Goal: Task Accomplishment & Management: Complete application form

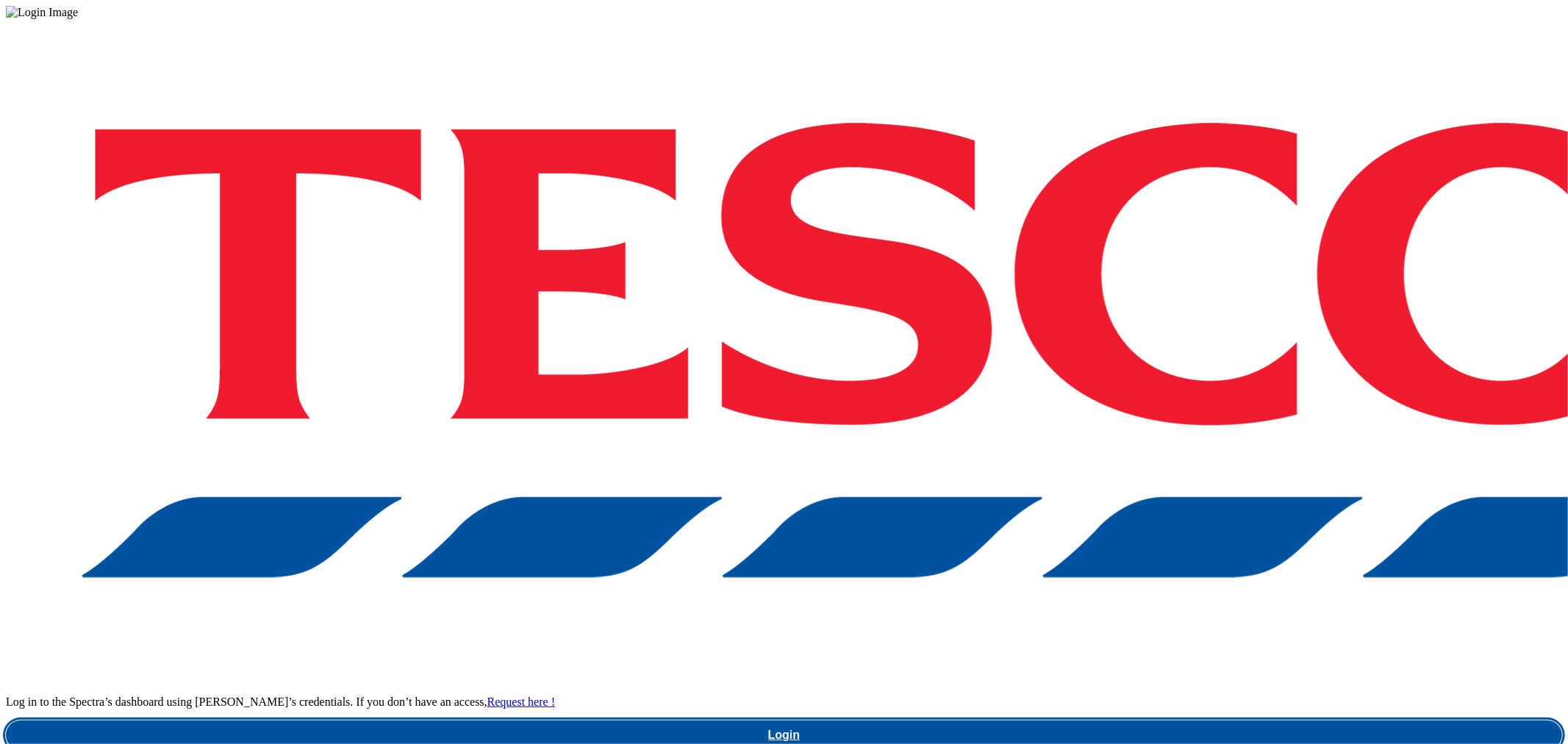
drag, startPoint x: 1150, startPoint y: 415, endPoint x: 1168, endPoint y: 416, distance: 18.0
click at [1153, 720] on link "Login" at bounding box center [784, 735] width 1556 height 30
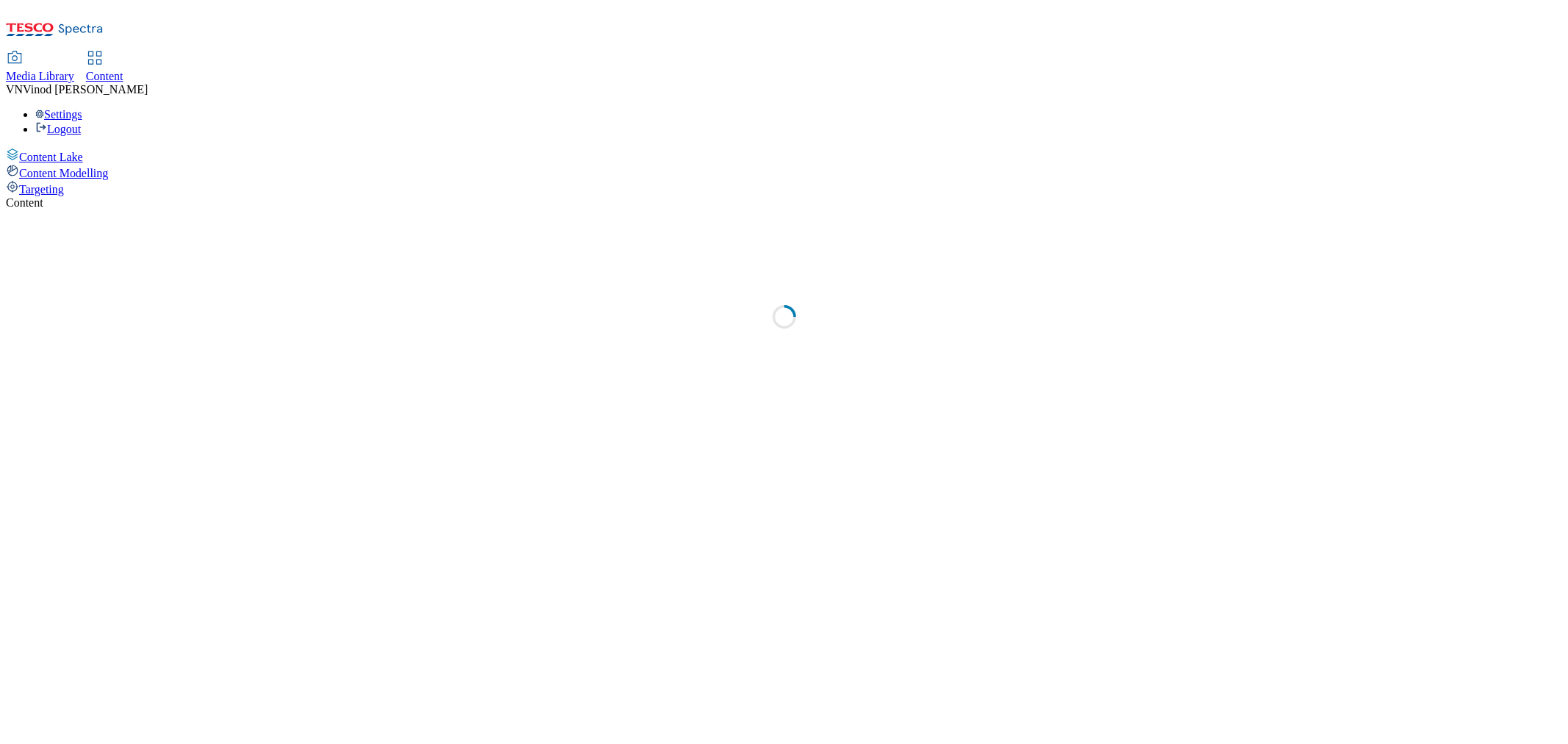
select select "ghs-[GEOGRAPHIC_DATA]"
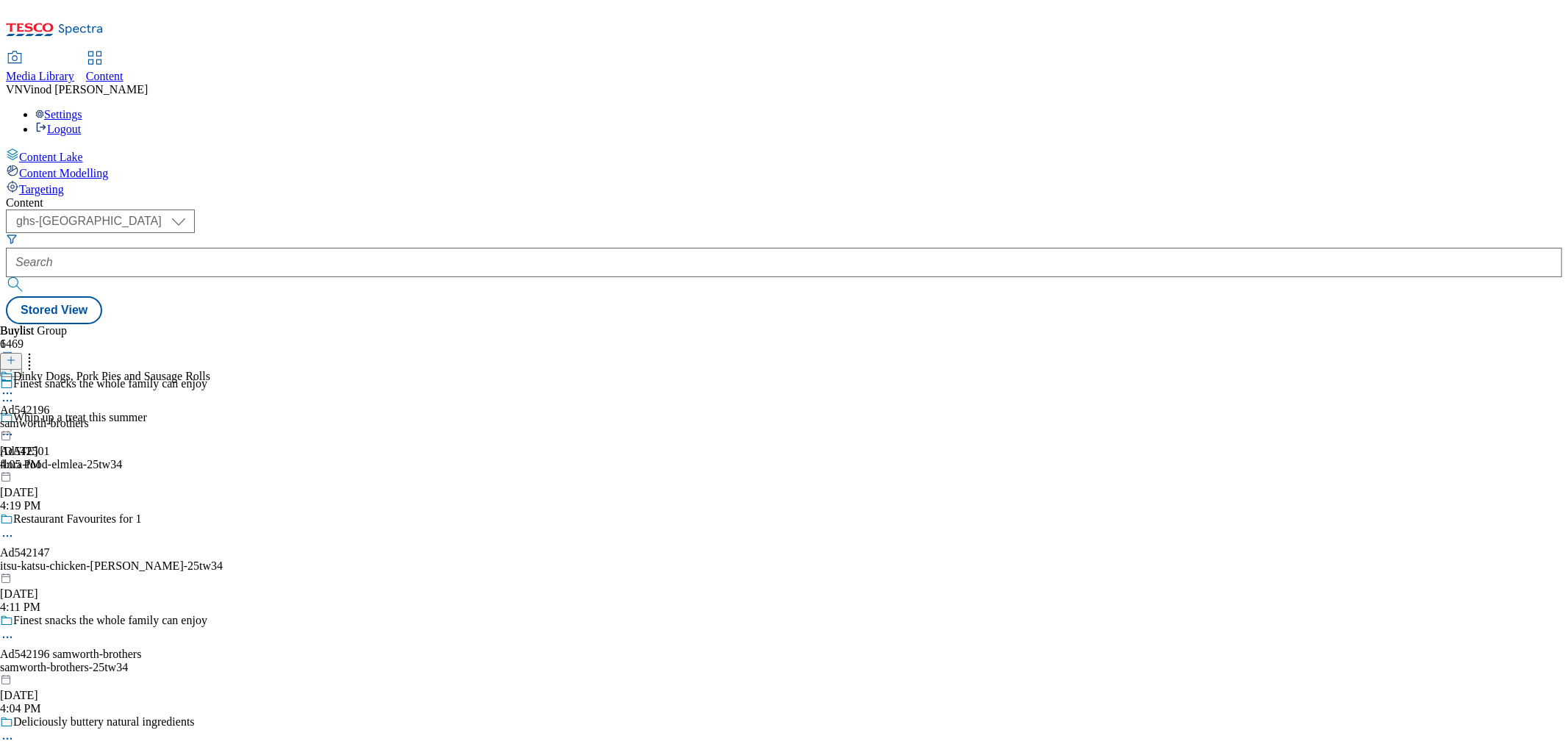
click at [17, 362] on icon at bounding box center [11, 367] width 10 height 10
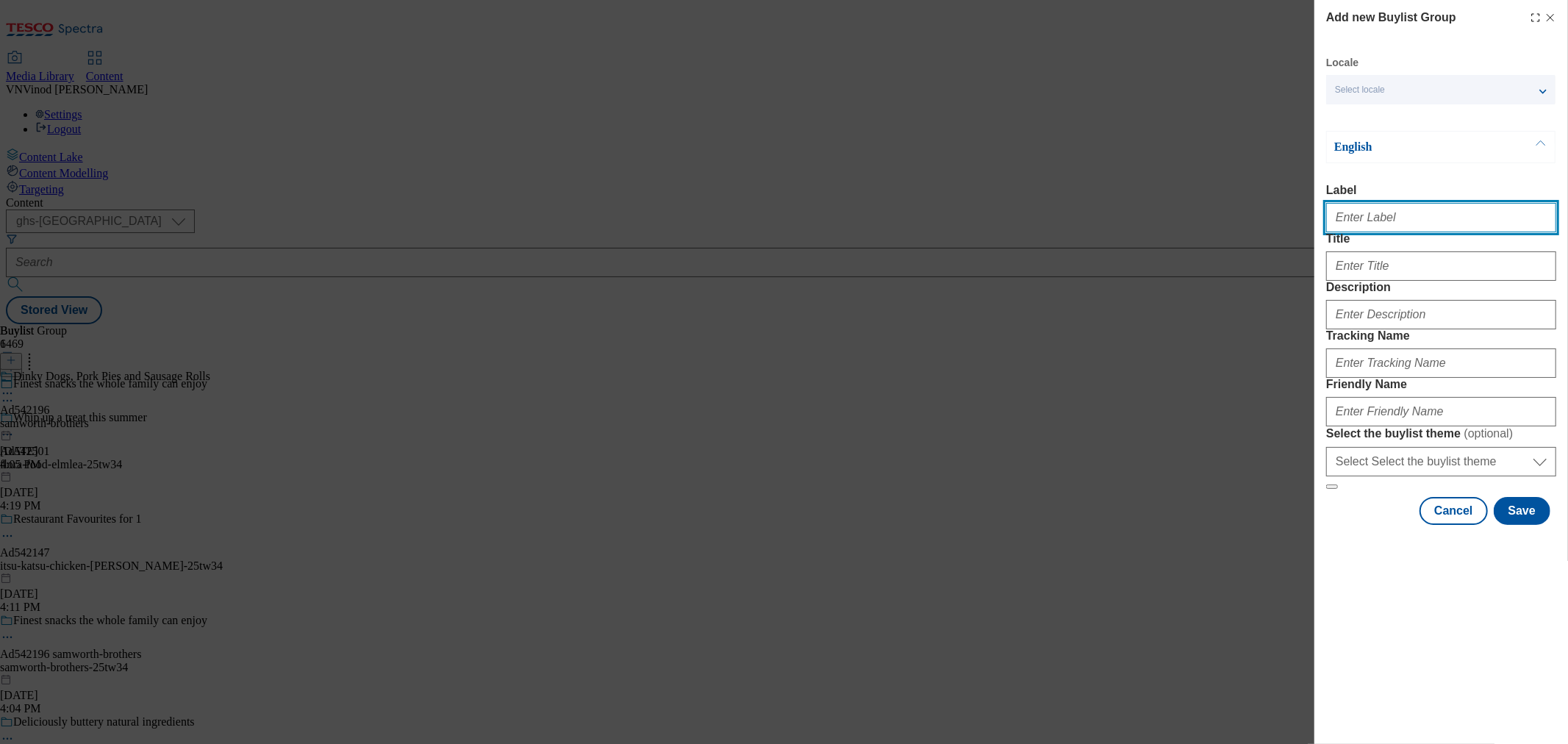
click at [1392, 229] on input "Label" at bounding box center [1441, 217] width 230 height 30
paste input "541727"
click at [1384, 221] on input "Ad541727" at bounding box center [1441, 217] width 230 height 30
paste input "peter-meadows"
type input "Ad541727 peter-meadows"
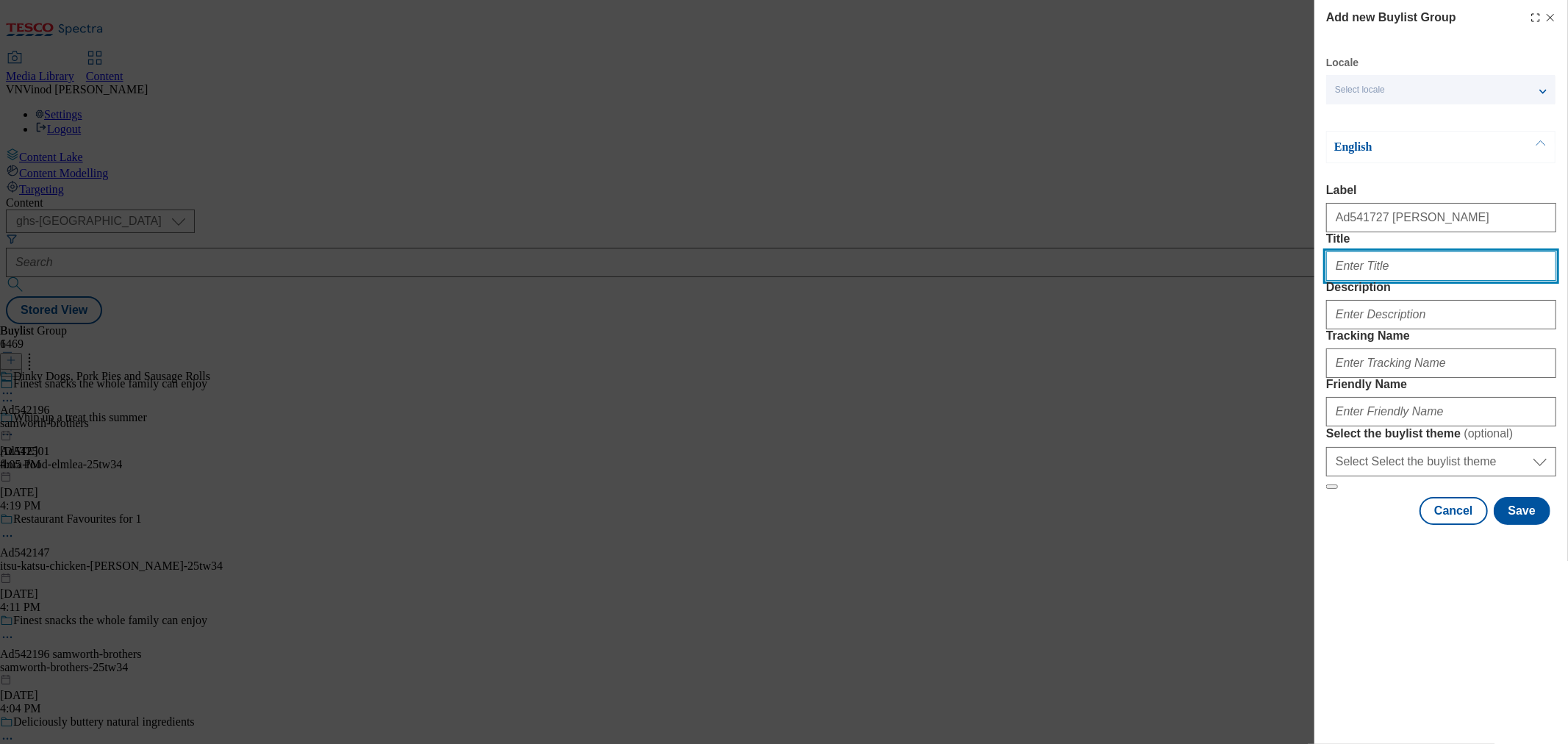
click at [1412, 281] on input "Title" at bounding box center [1441, 266] width 230 height 30
paste input "Tesco Walnuts"
type input "Tesco Walnuts"
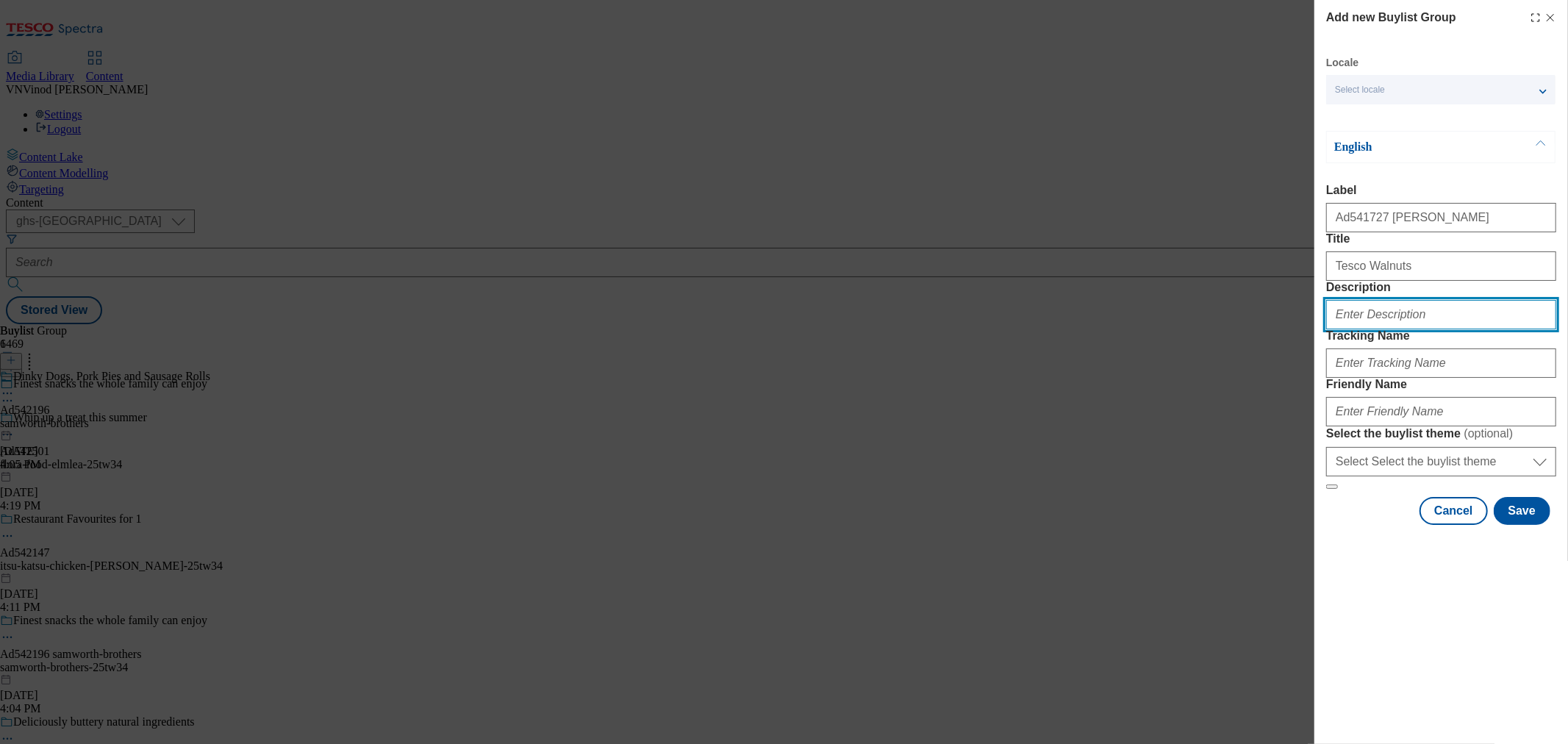
click at [1401, 329] on input "Description" at bounding box center [1441, 315] width 230 height 30
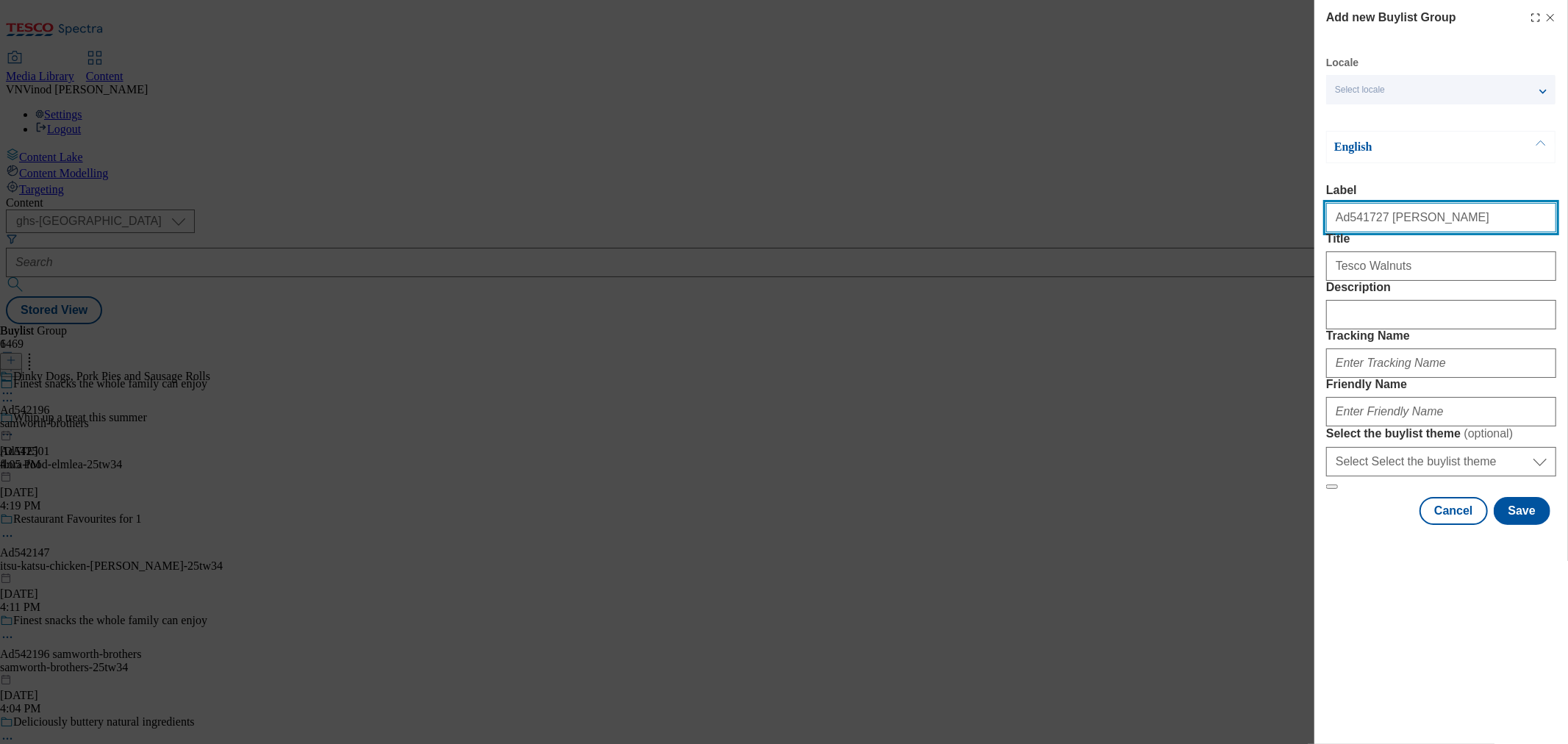
click at [1354, 229] on input "Ad541727 peter-meadows" at bounding box center [1441, 217] width 230 height 30
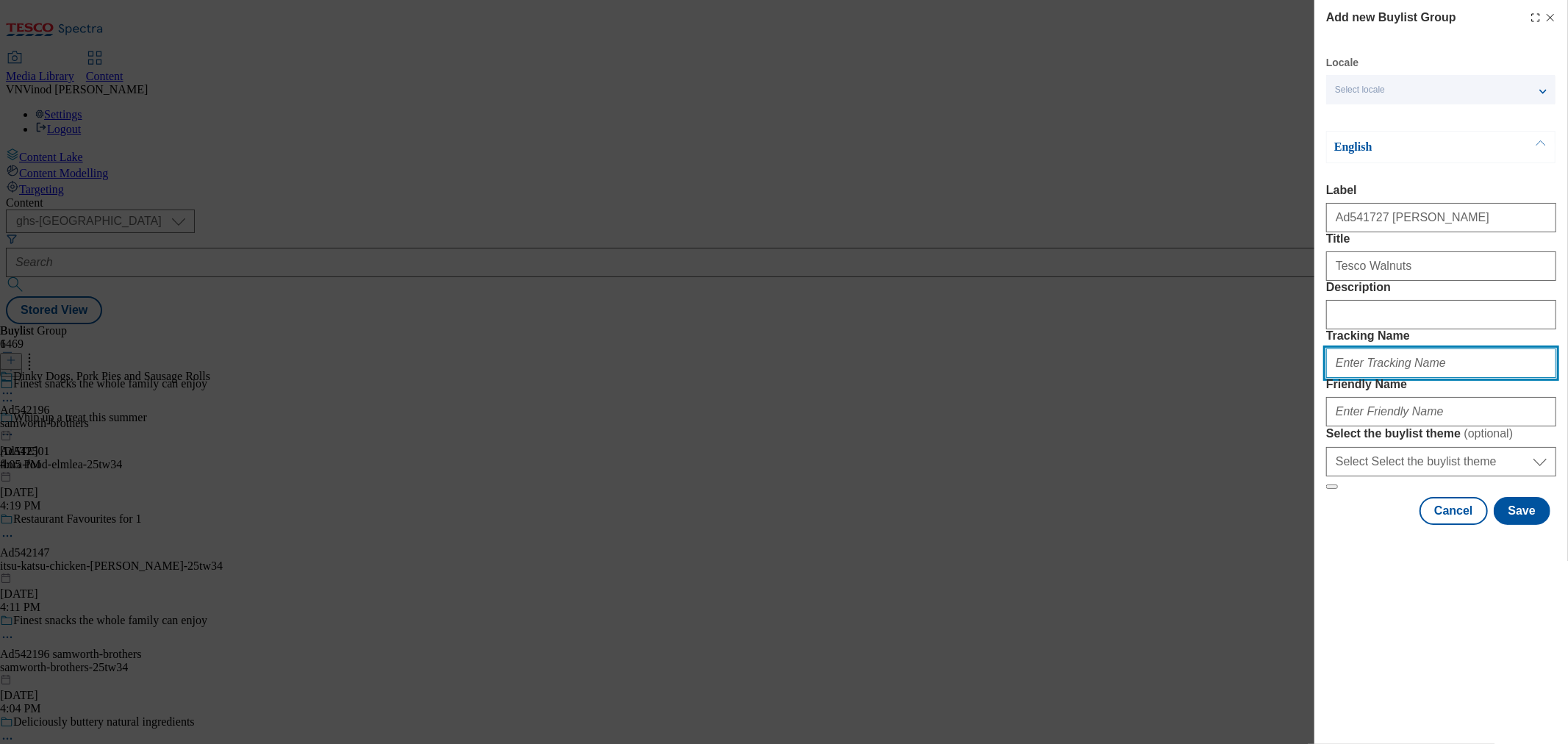
click at [1390, 378] on input "Tracking Name" at bounding box center [1441, 363] width 230 height 30
paste input "Ad541727"
click at [1363, 378] on input "Dh_ADAd541727" at bounding box center [1441, 363] width 230 height 30
type input "Dh_AD541727"
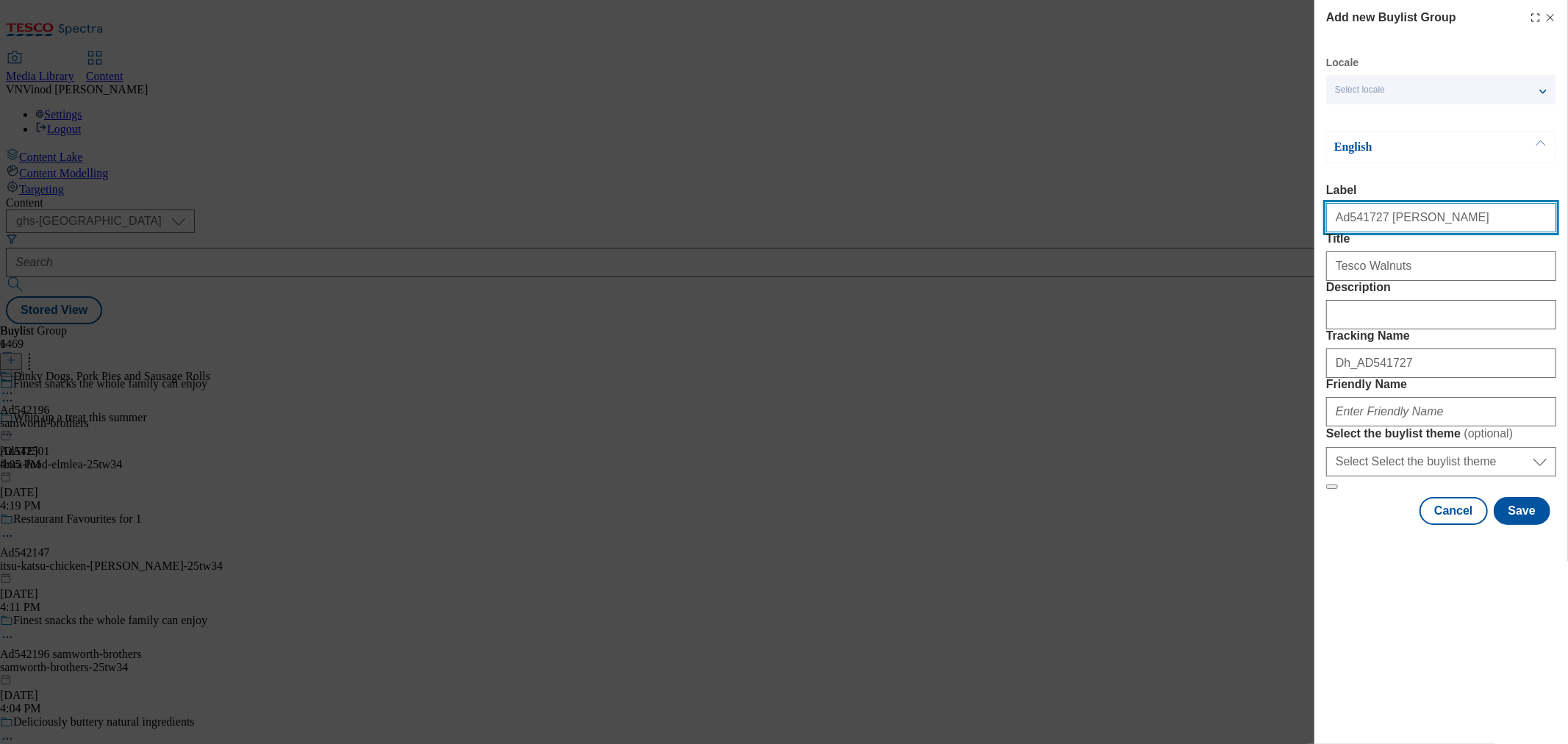
drag, startPoint x: 1446, startPoint y: 225, endPoint x: 1373, endPoint y: 222, distance: 73.1
click at [1373, 222] on input "Ad541727 peter-meadows" at bounding box center [1441, 217] width 230 height 30
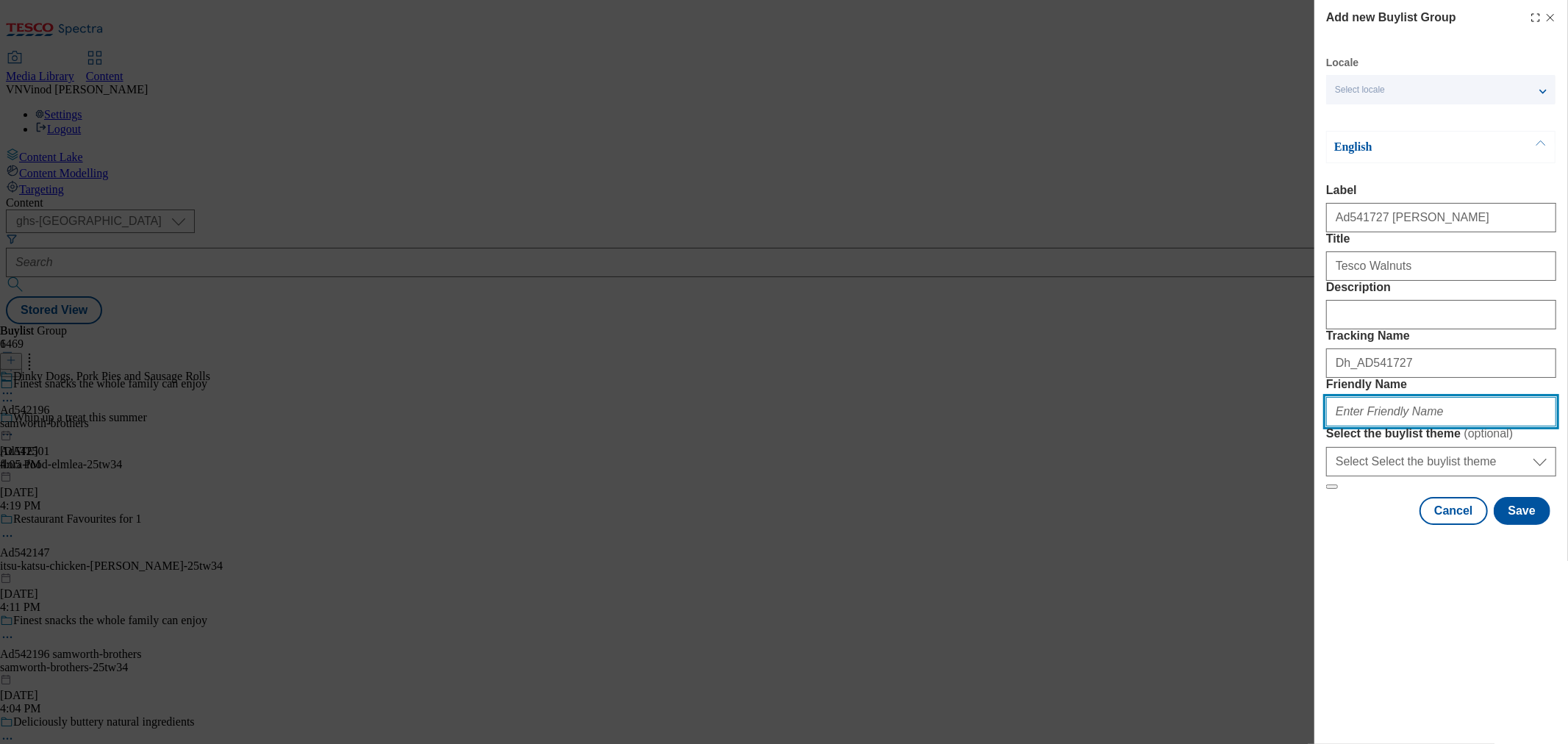
click at [1369, 427] on input "Friendly Name" at bounding box center [1441, 412] width 230 height 30
paste input "peter-meadows"
paste input "California Walnuts"
click at [1406, 427] on input "peter-meadows-California Walnuts" at bounding box center [1441, 412] width 230 height 30
click at [1501, 427] on input "peter-meadows-california-walnuts" at bounding box center [1441, 412] width 230 height 30
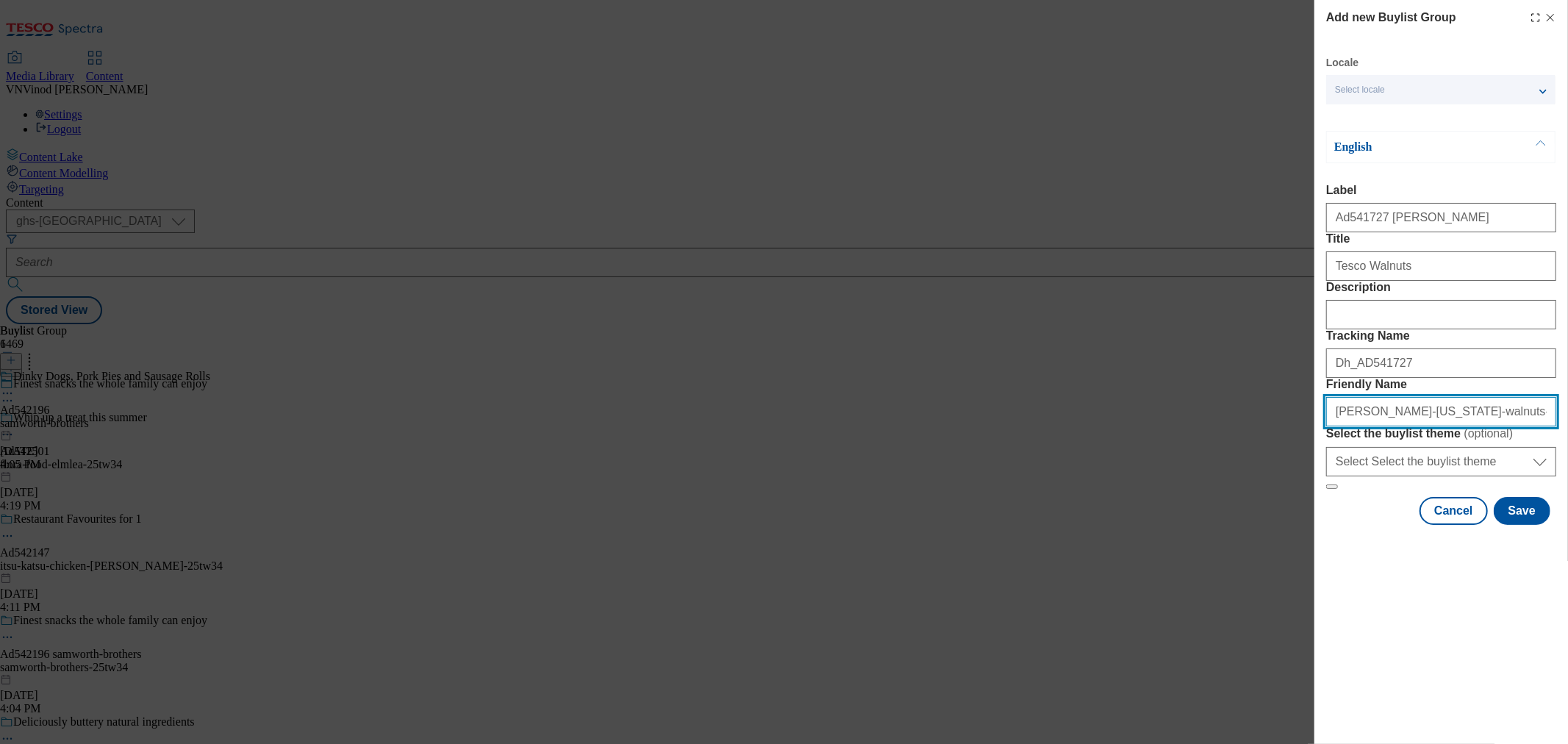
drag, startPoint x: 1528, startPoint y: 513, endPoint x: 910, endPoint y: 547, distance: 618.9
click at [913, 547] on div "Add new Buylist Group Locale Select locale English Welsh English Label Ad541727…" at bounding box center [784, 372] width 1568 height 744
type input "peter-meadows-california-walnuts-25tw34"
click at [1526, 525] on button "Save" at bounding box center [1523, 511] width 56 height 28
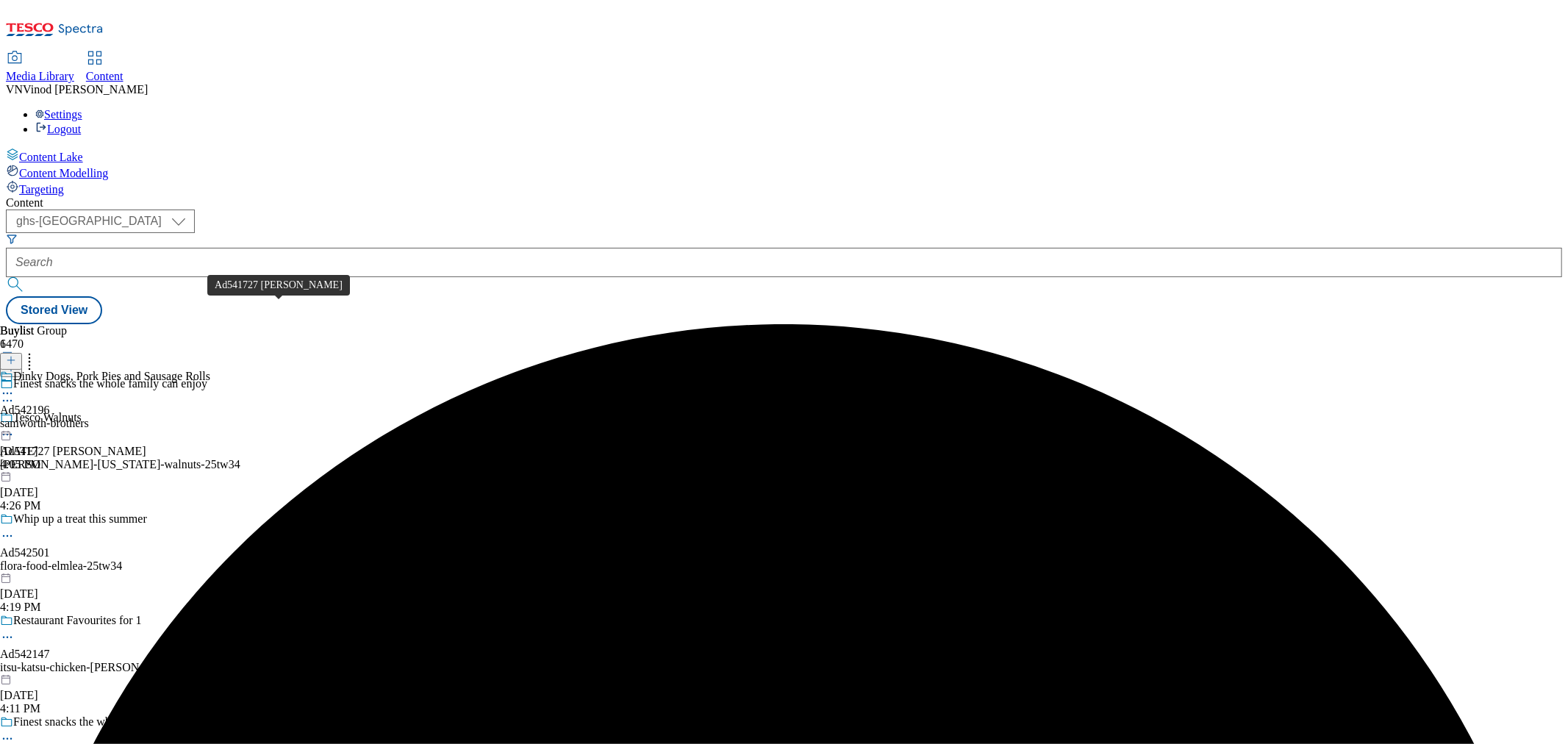
click at [146, 445] on div "Ad541727 peter-meadows" at bounding box center [73, 451] width 146 height 13
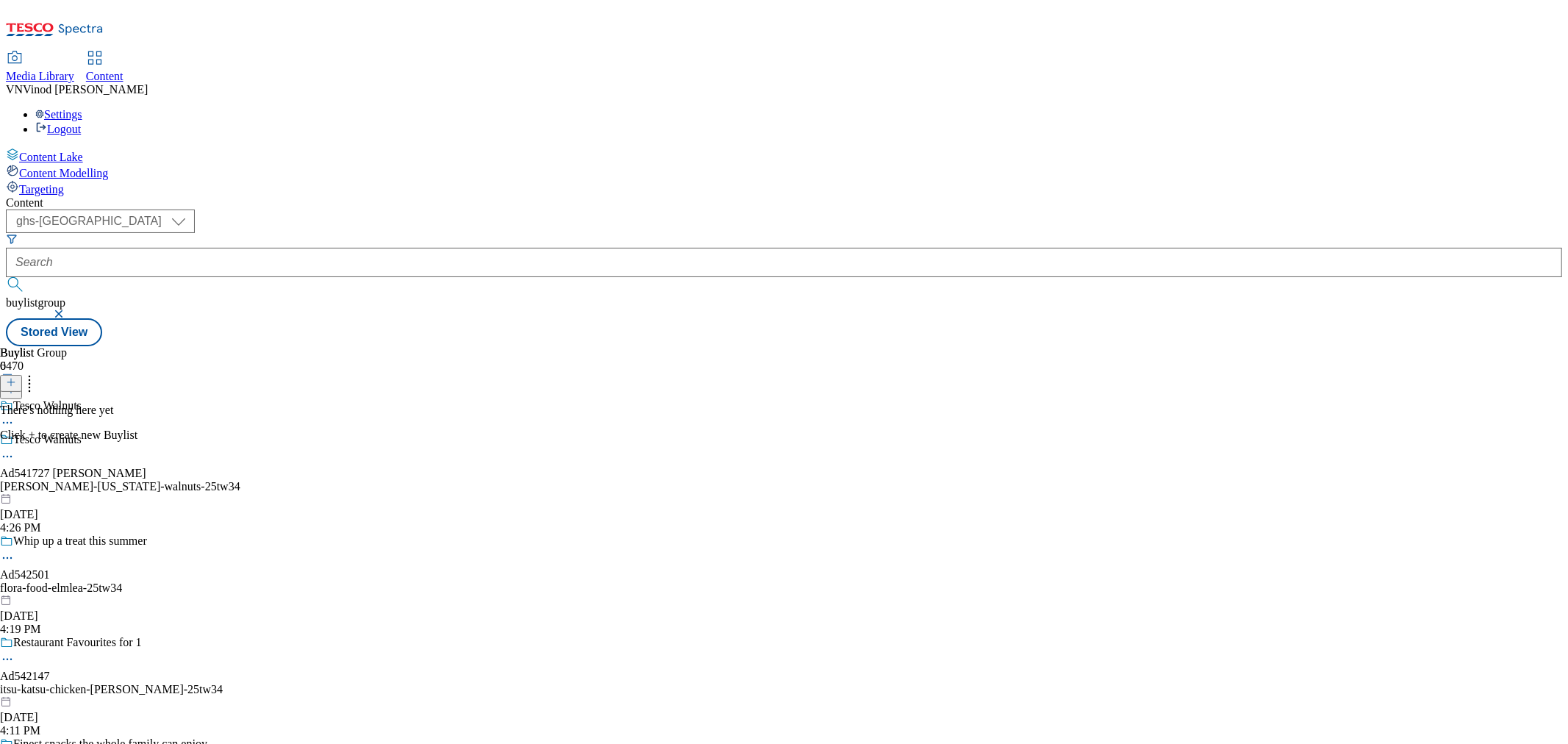
click at [17, 377] on icon at bounding box center [11, 382] width 10 height 10
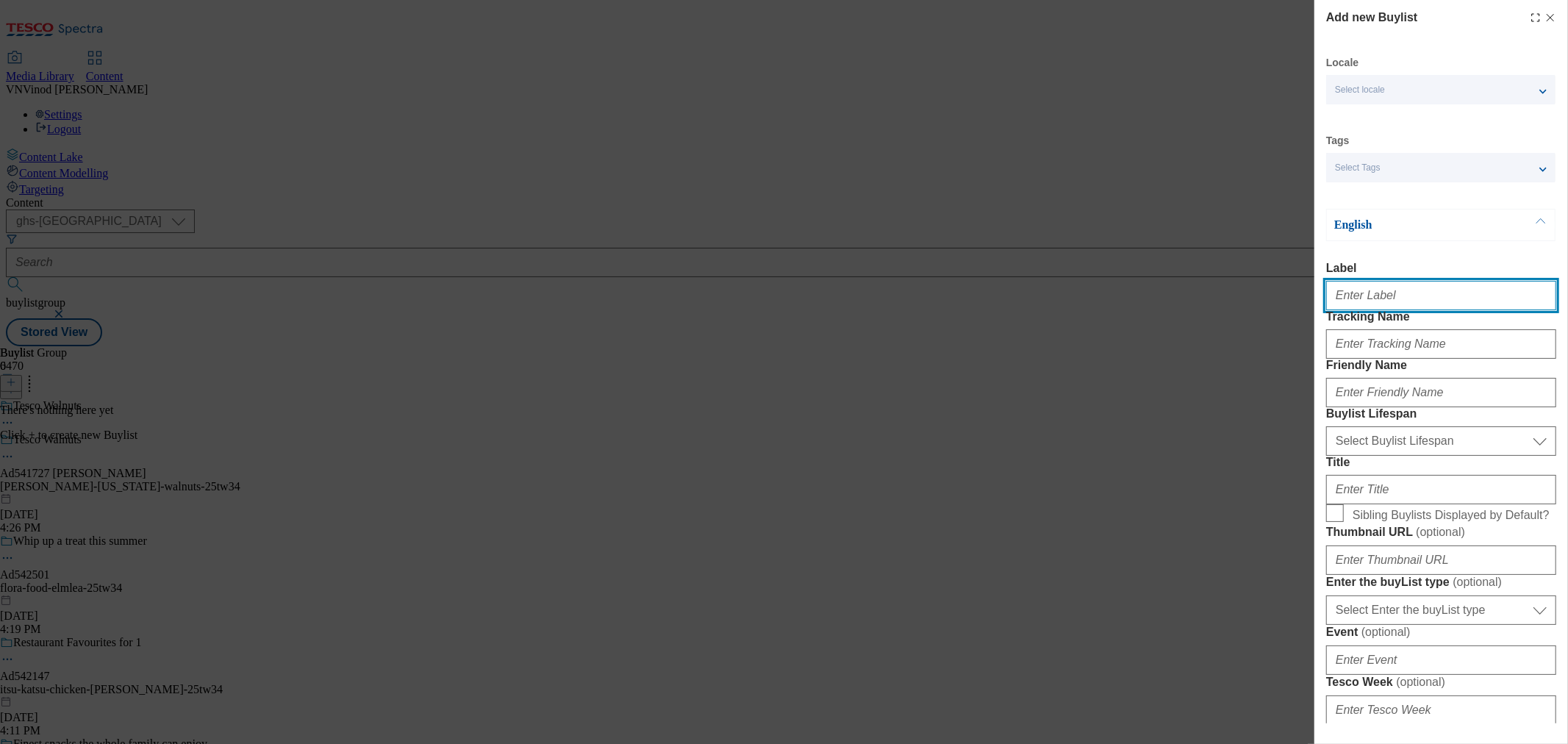
click at [1401, 289] on input "Label" at bounding box center [1441, 296] width 230 height 30
paste input "541727"
type input "Ad541727"
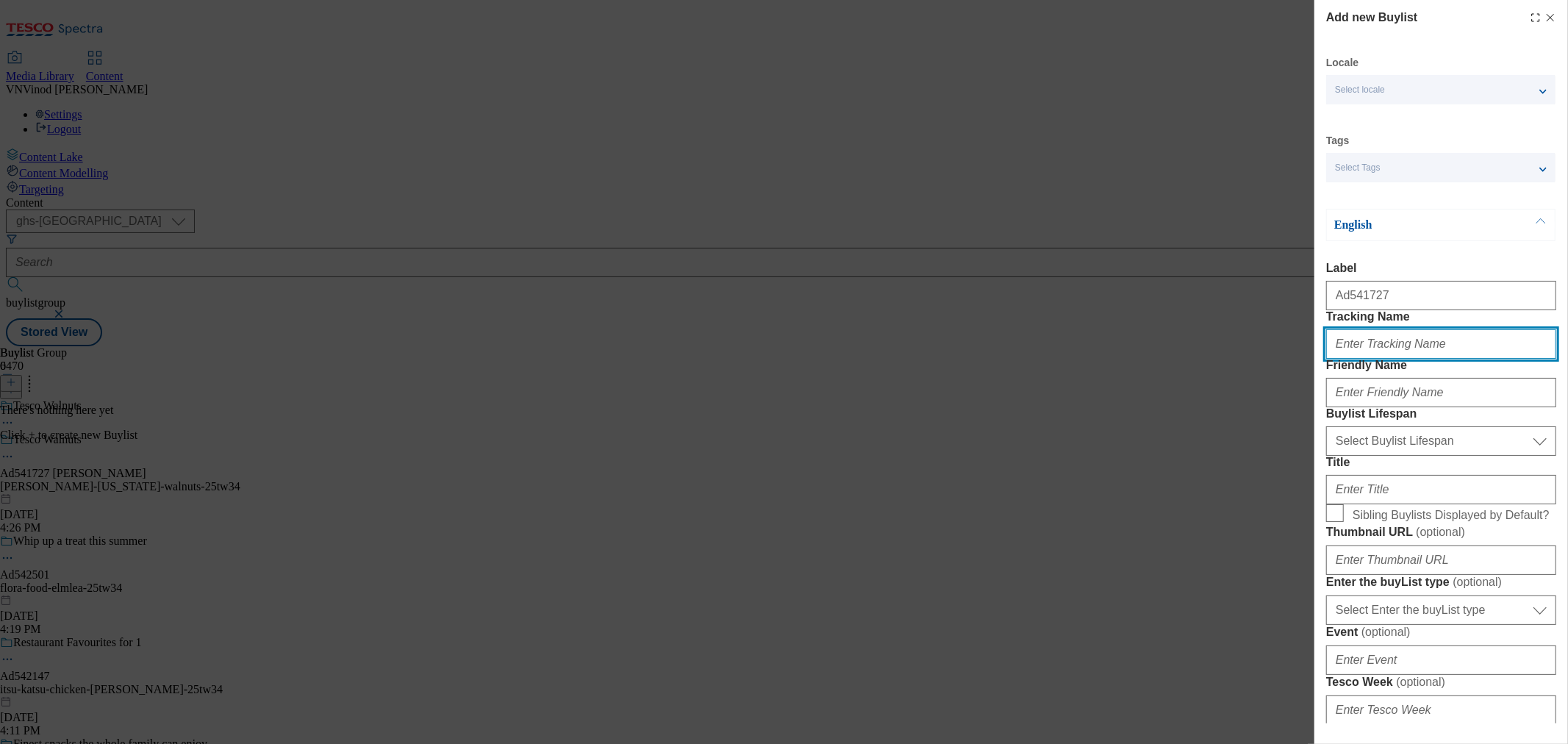
click at [1378, 359] on input "Tracking Name" at bounding box center [1441, 344] width 230 height 30
paste input "541727"
type input "Dh_AD541727"
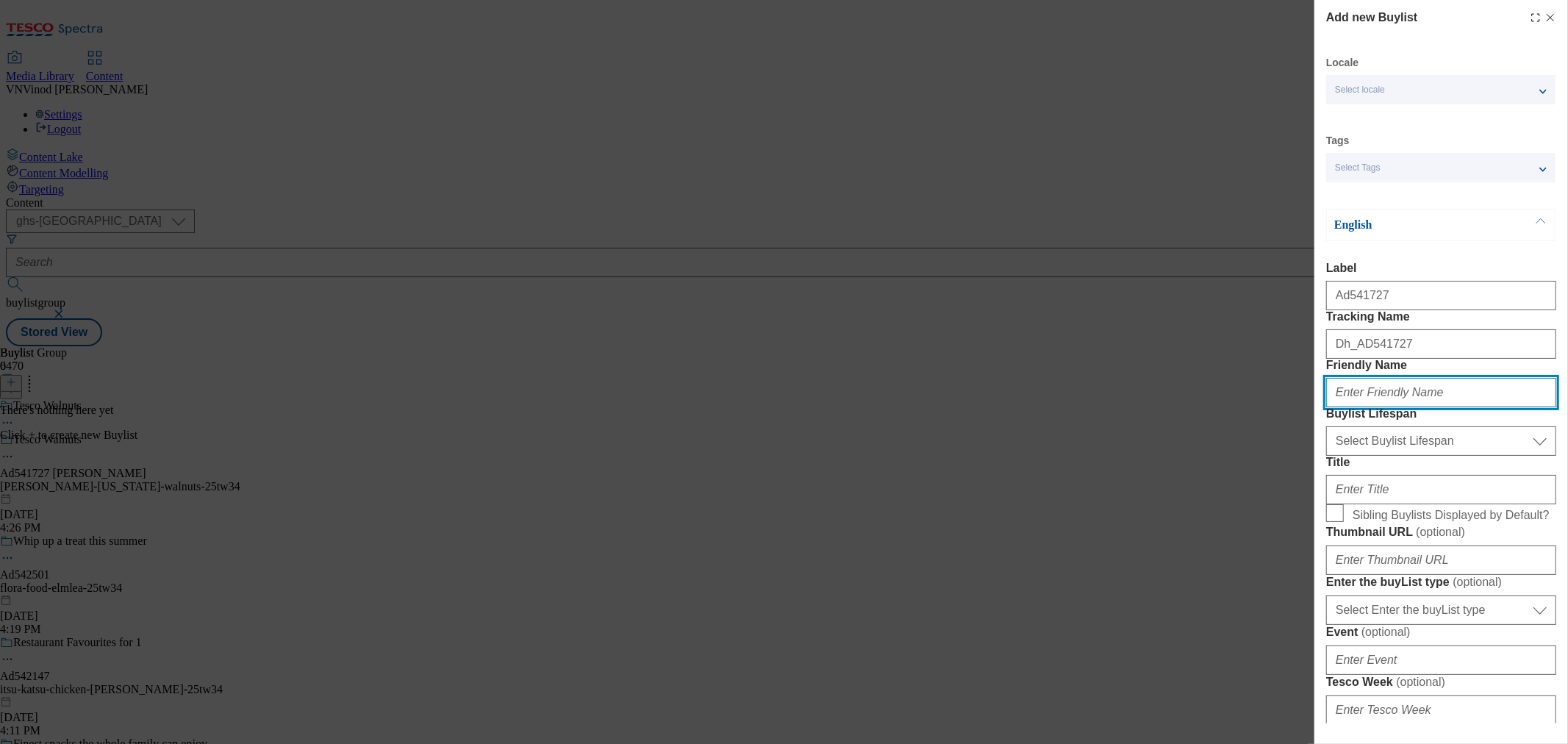
click at [1414, 408] on input "Friendly Name" at bounding box center [1441, 393] width 230 height 30
paste input "peter-meadows"
type input "peter-meadows"
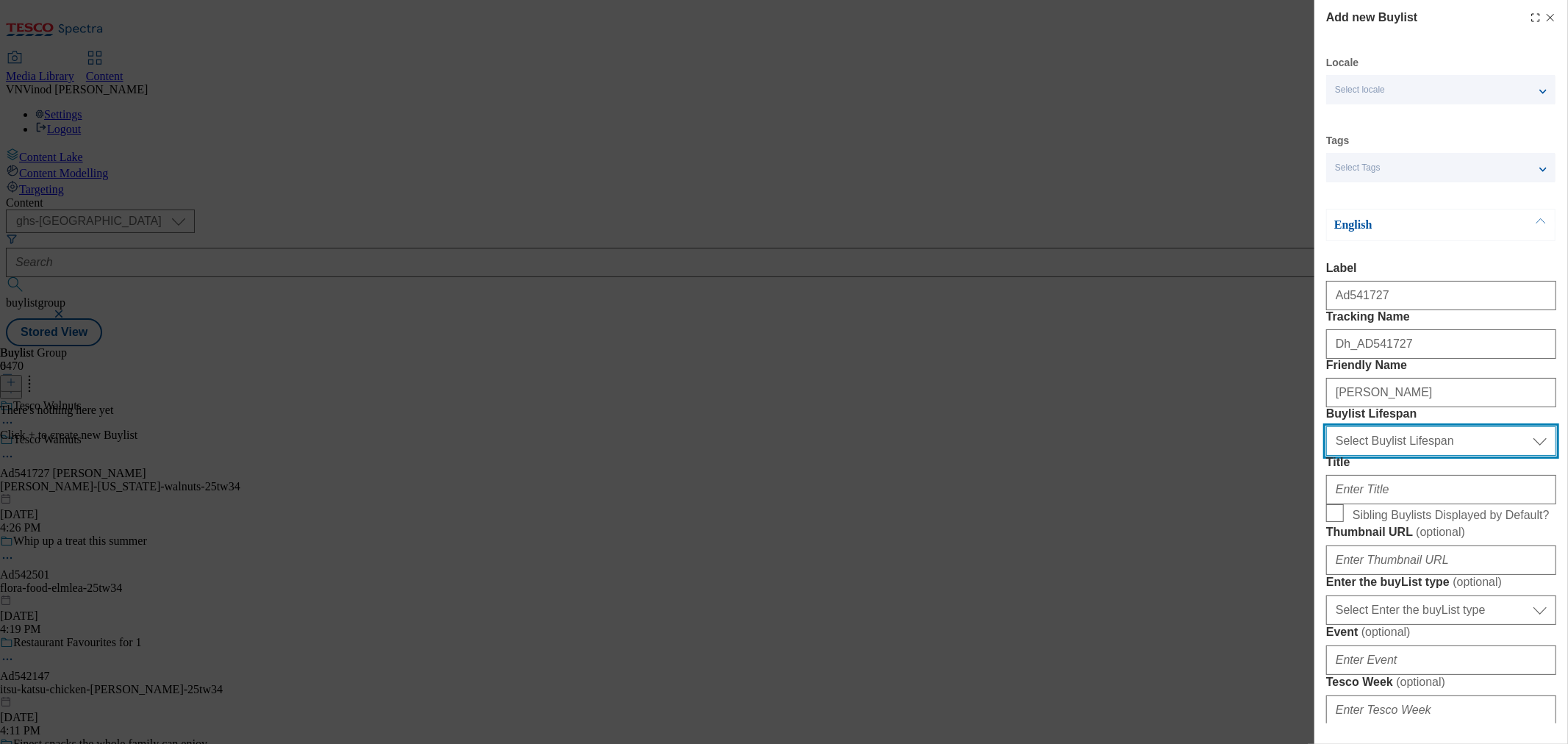
click at [1407, 455] on select "Select Buylist Lifespan evergreen seasonal tactical" at bounding box center [1441, 441] width 230 height 30
select select "tactical"
click at [1327, 455] on select "Select Buylist Lifespan evergreen seasonal tactical" at bounding box center [1441, 441] width 230 height 30
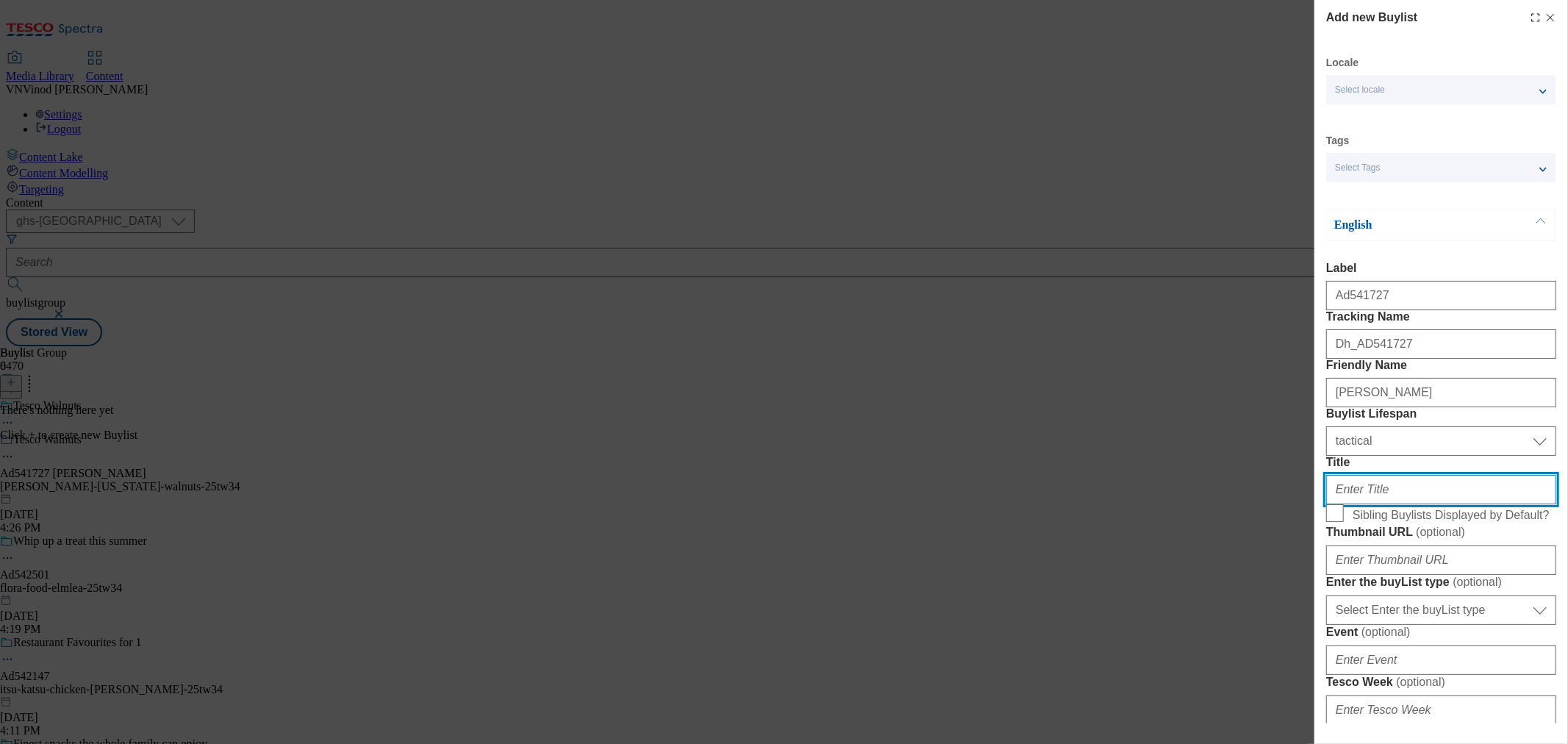
click at [1384, 504] on input "Title" at bounding box center [1441, 489] width 230 height 30
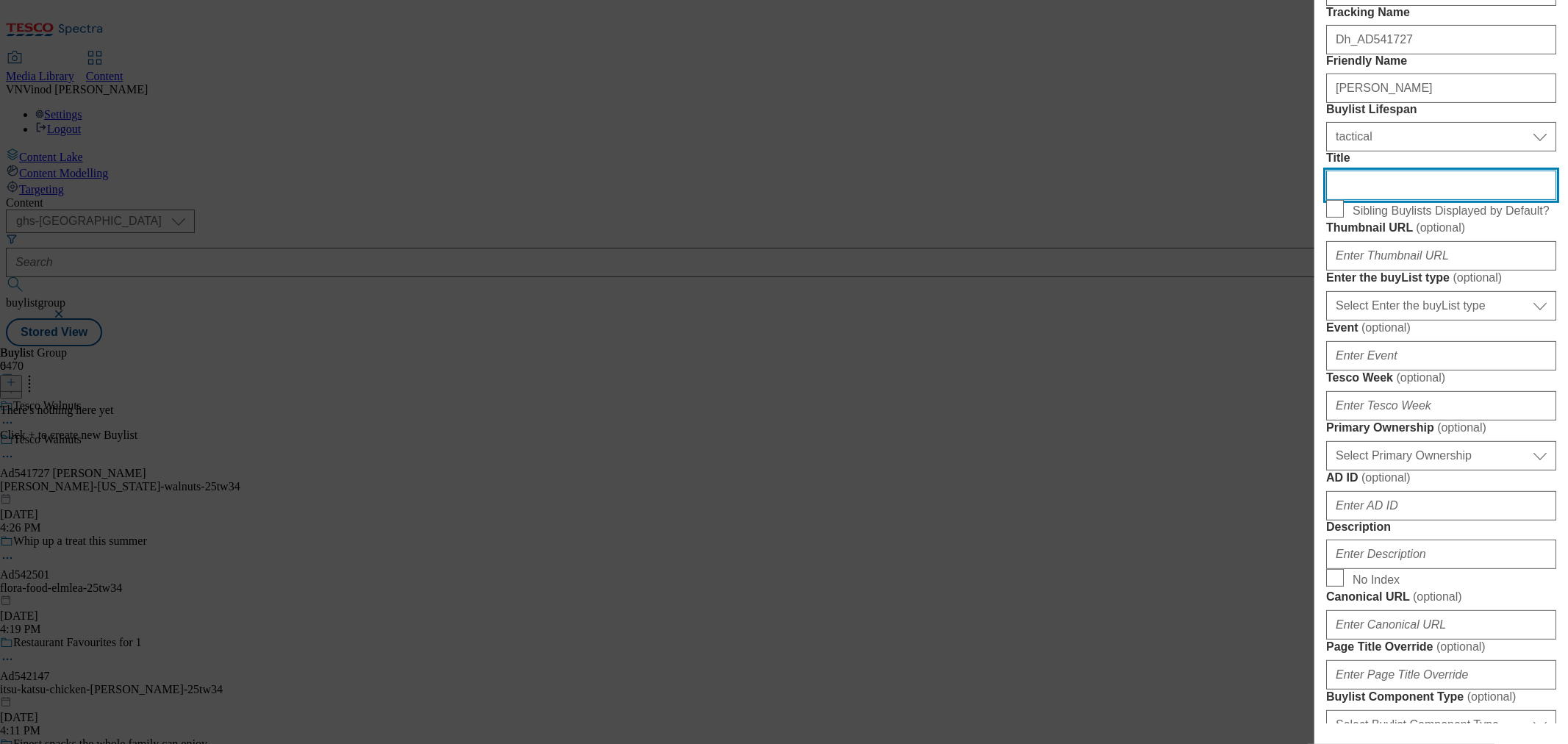
scroll to position [327, 0]
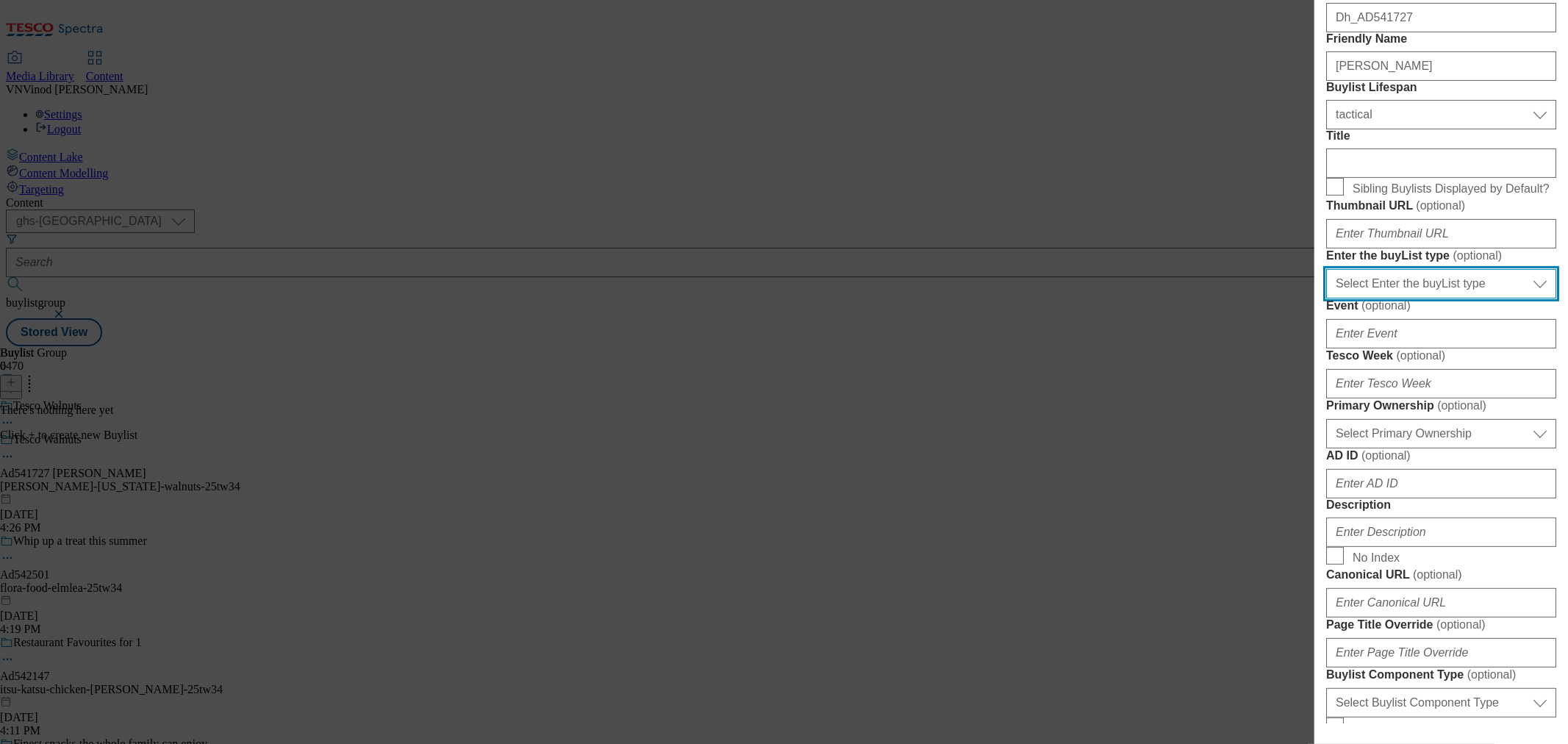
click at [1456, 298] on select "Select Enter the buyList type event supplier funded long term >4 weeks supplier…" at bounding box center [1441, 284] width 230 height 30
select select "supplier funded short term 1-3 weeks"
click at [1327, 298] on select "Select Enter the buyList type event supplier funded long term >4 weeks supplier…" at bounding box center [1441, 284] width 230 height 30
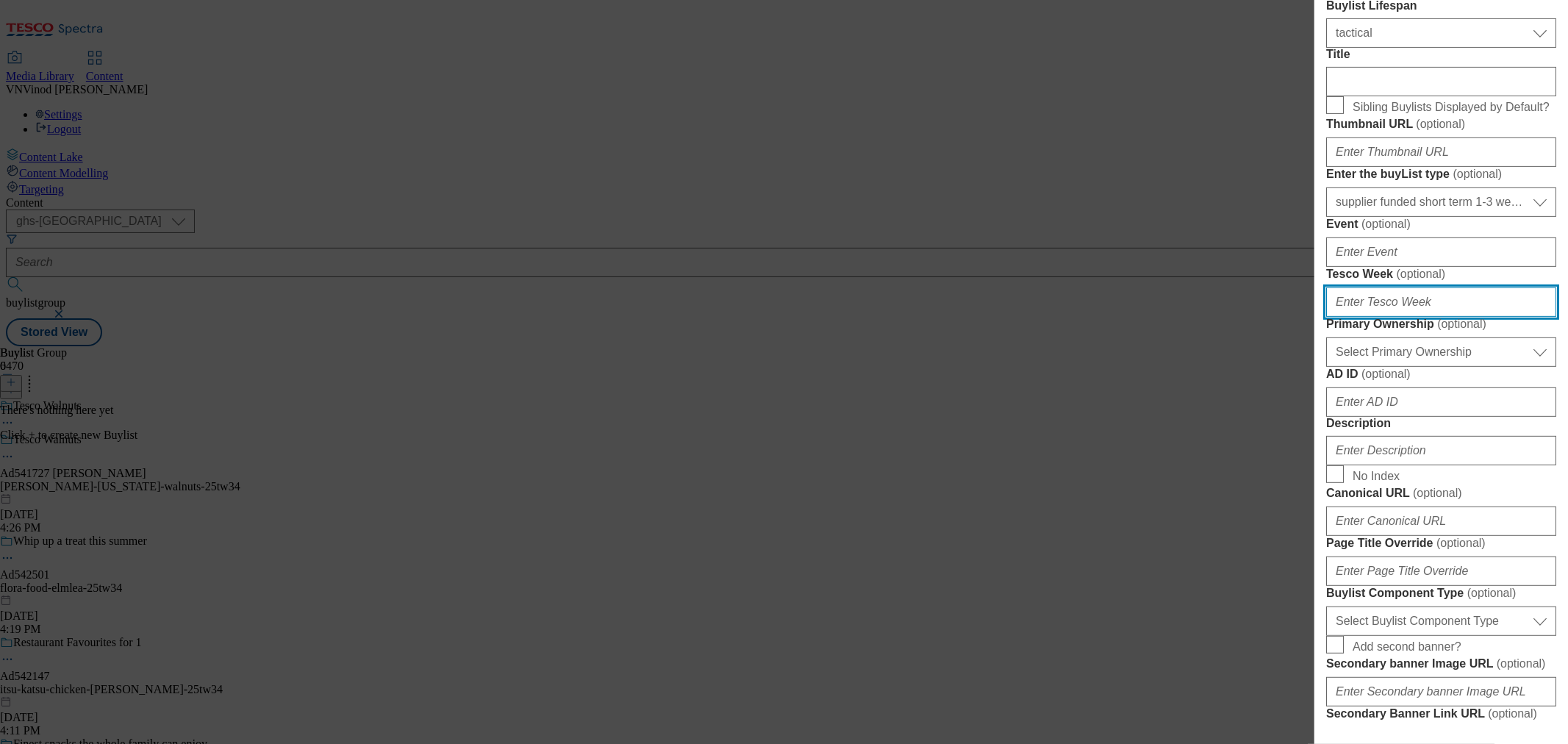
click at [1379, 317] on input "Tesco Week ( optional )" at bounding box center [1441, 303] width 230 height 30
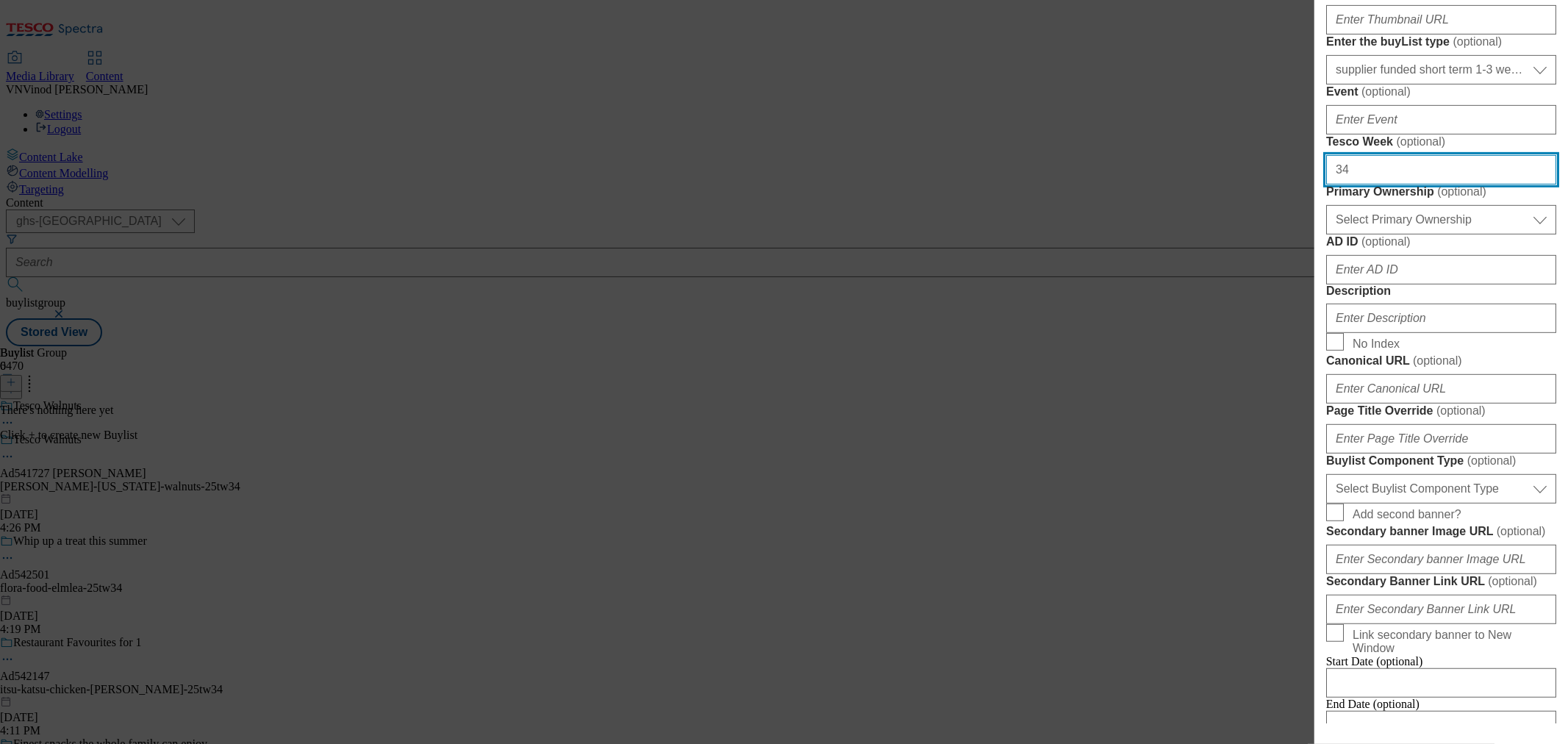
scroll to position [571, 0]
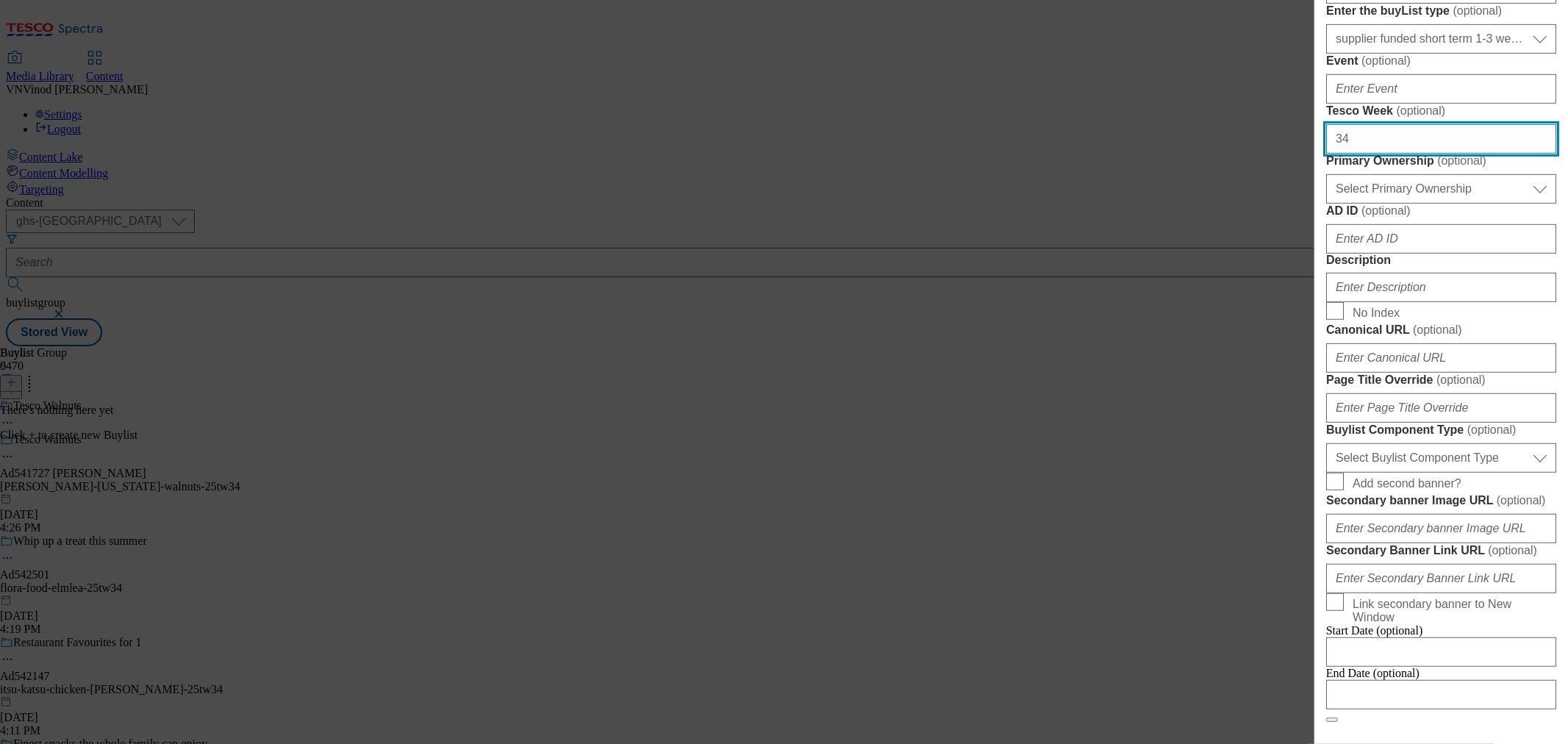
type input "34"
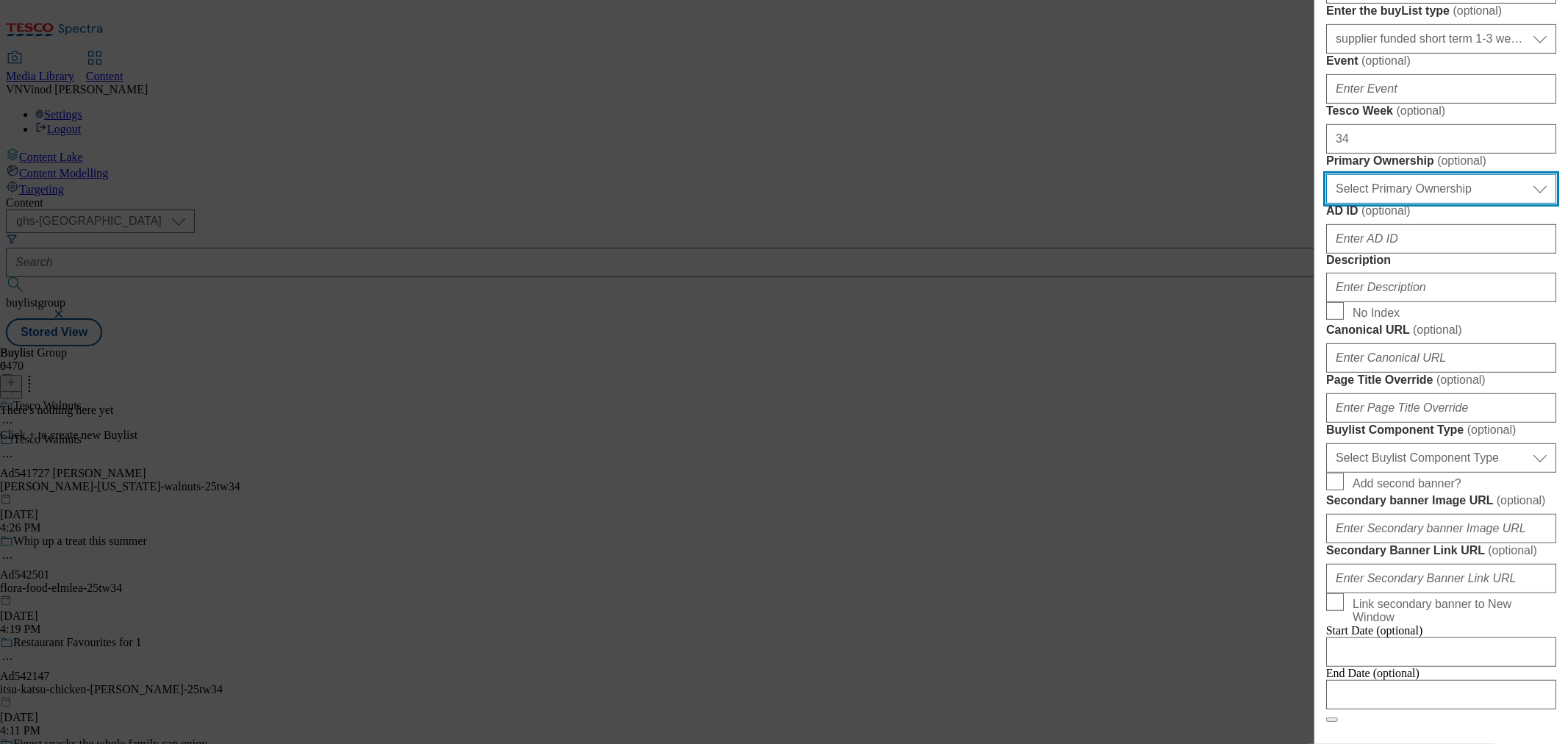
click at [1429, 203] on select "Select Primary Ownership tesco dunnhumby" at bounding box center [1441, 189] width 230 height 30
select select "dunnhumby"
click at [1327, 203] on select "Select Primary Ownership tesco dunnhumby" at bounding box center [1441, 189] width 230 height 30
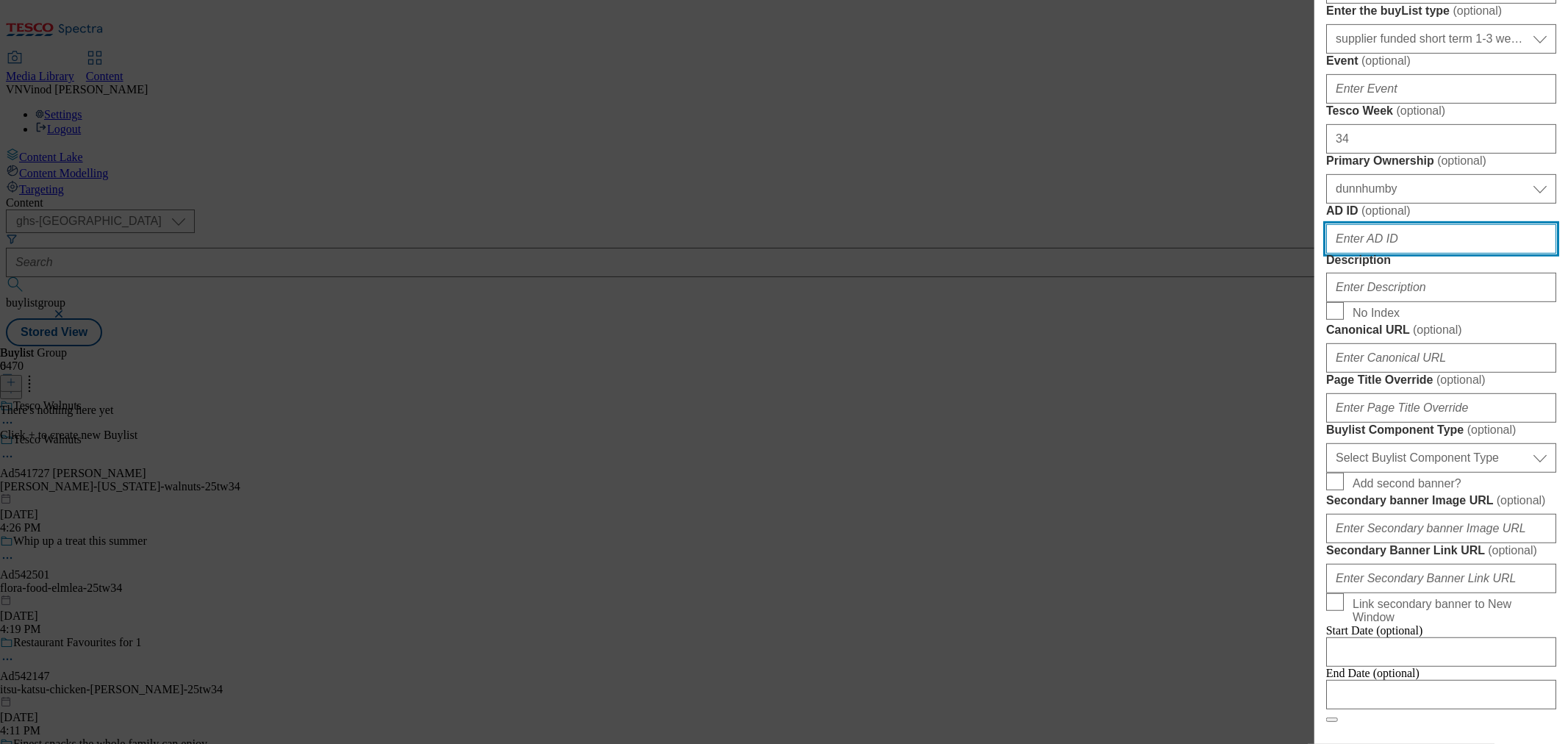
click at [1388, 254] on input "AD ID ( optional )" at bounding box center [1441, 239] width 230 height 30
paste input "541727"
type input "541727"
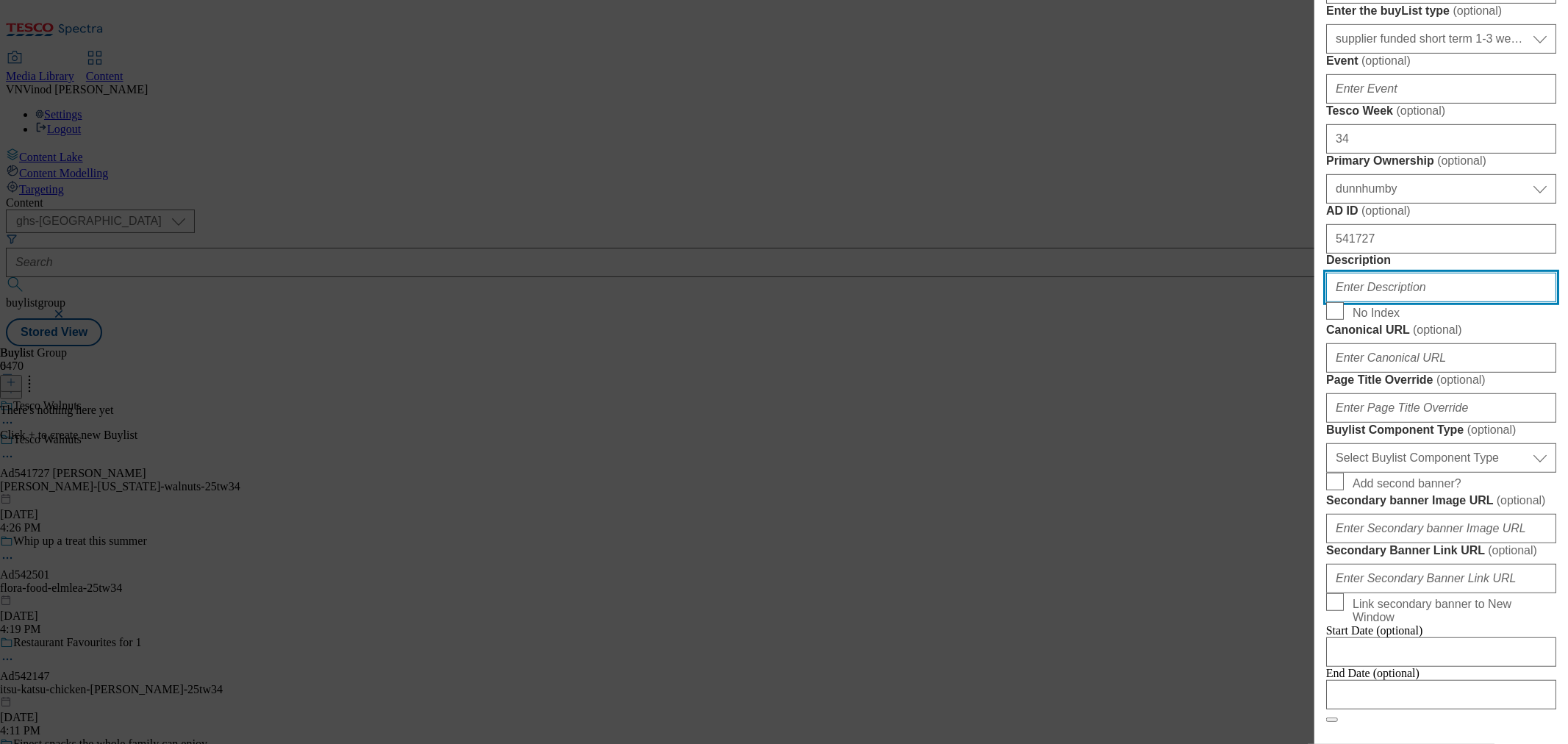
click at [1391, 302] on input "Description" at bounding box center [1441, 288] width 230 height 30
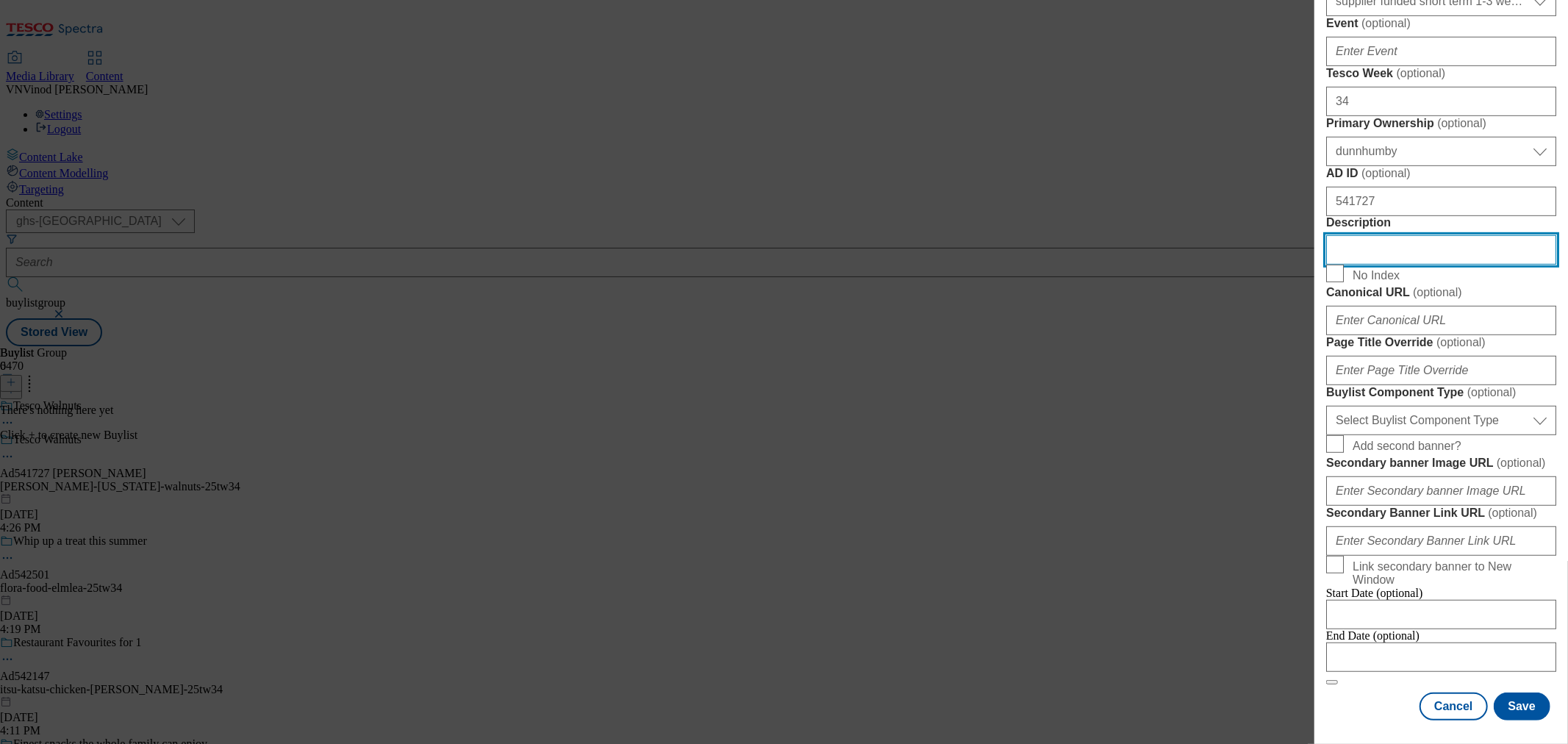
scroll to position [980, 0]
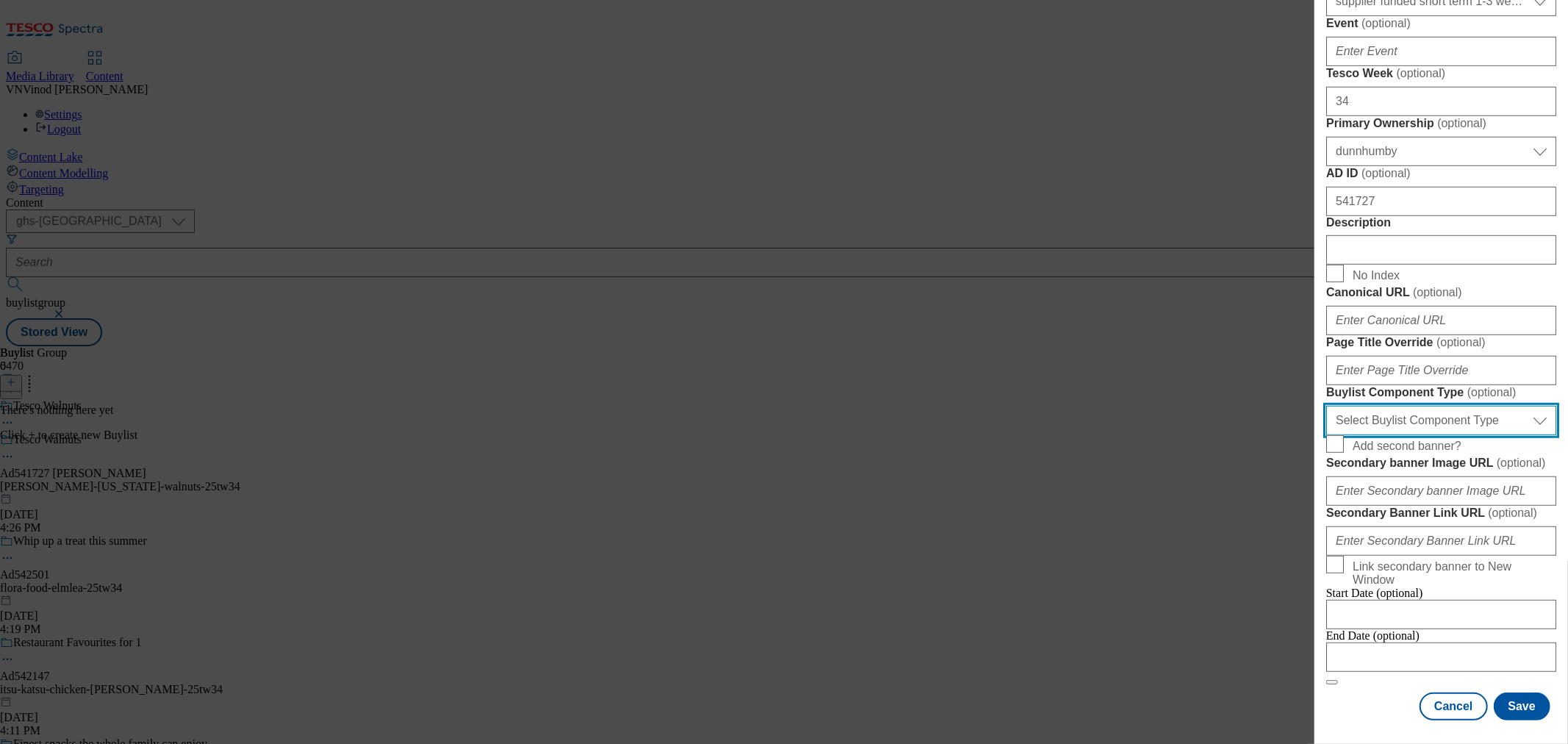
click at [1471, 430] on select "Select Buylist Component Type Banner Competition Header Meal" at bounding box center [1441, 421] width 230 height 30
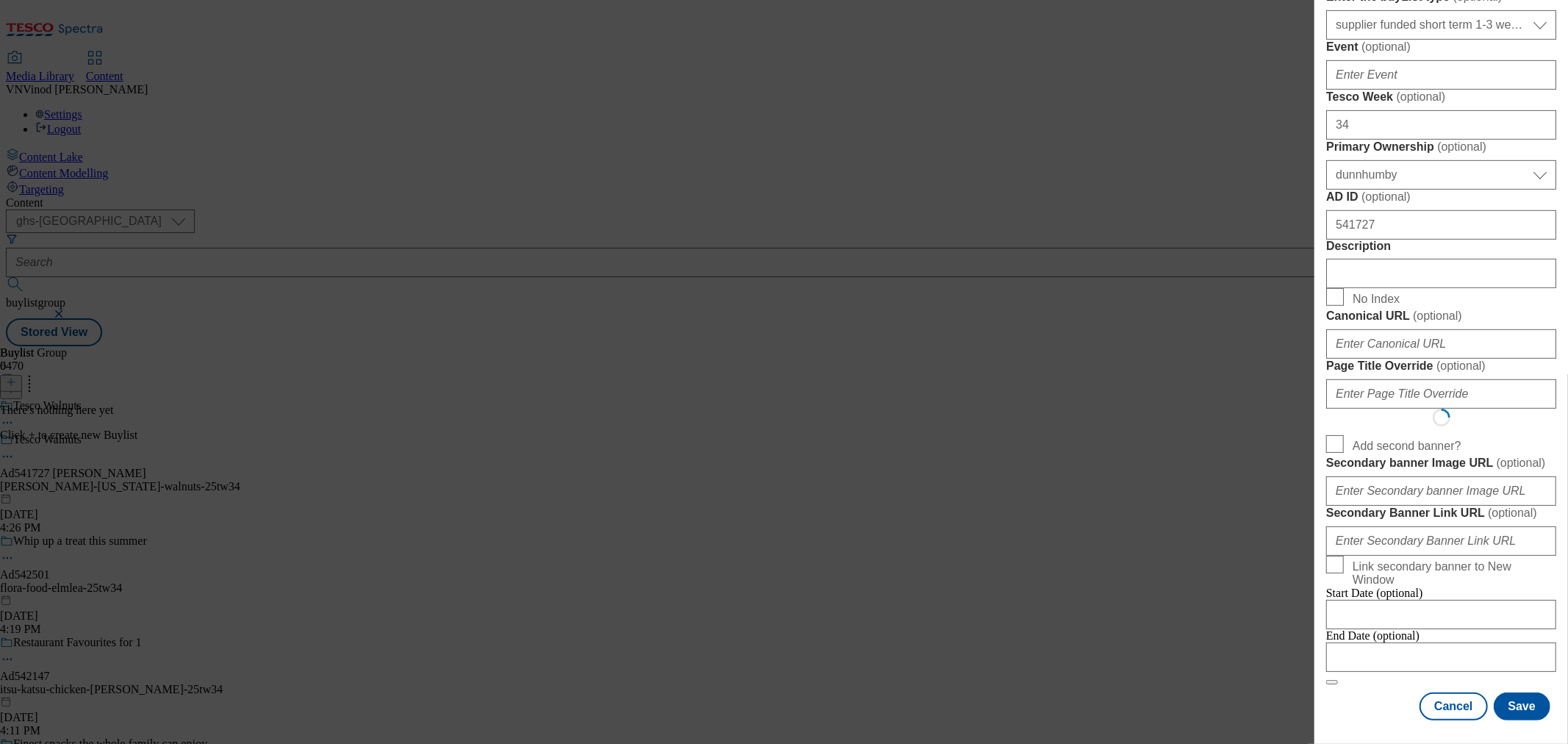
scroll to position [0, 0]
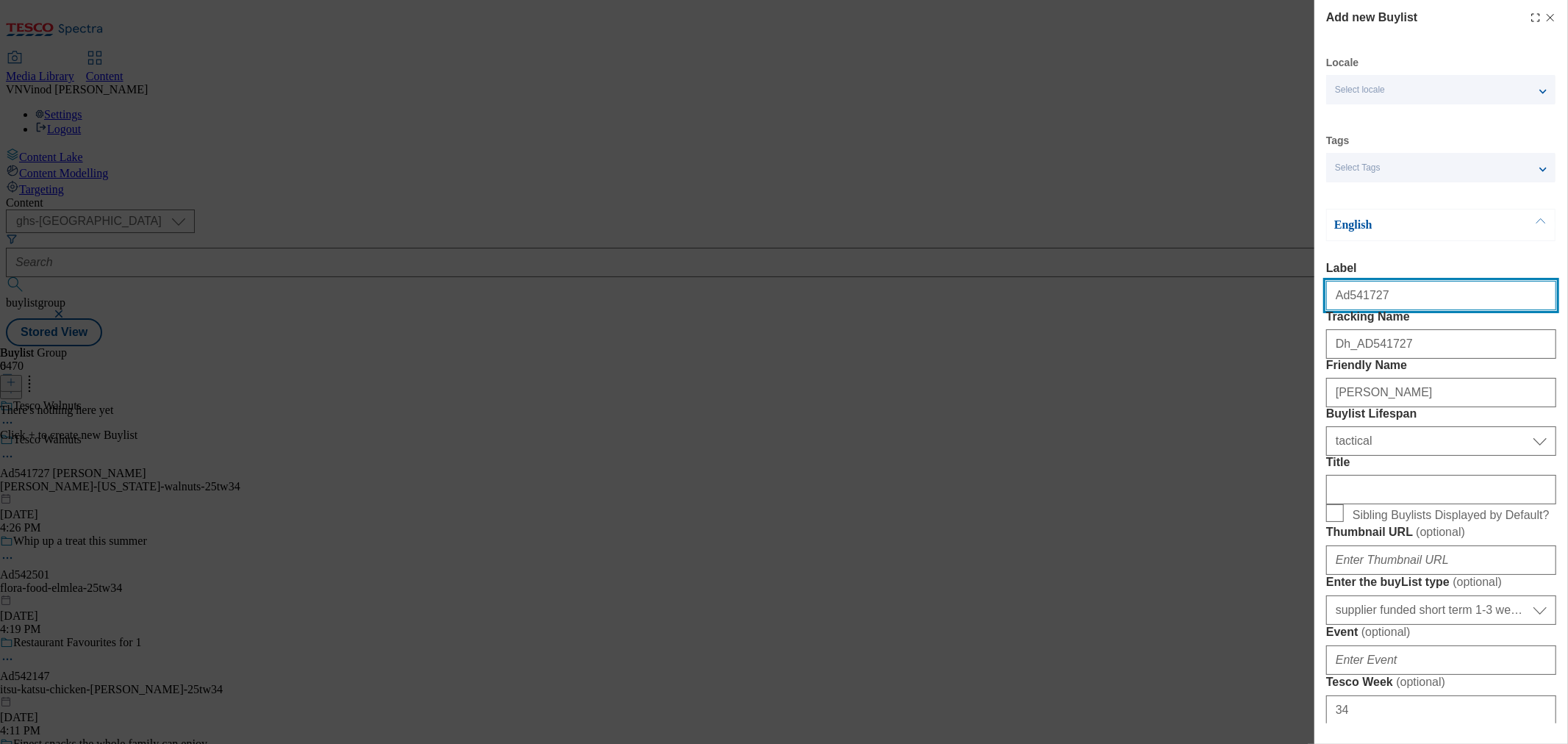
select select "Banner"
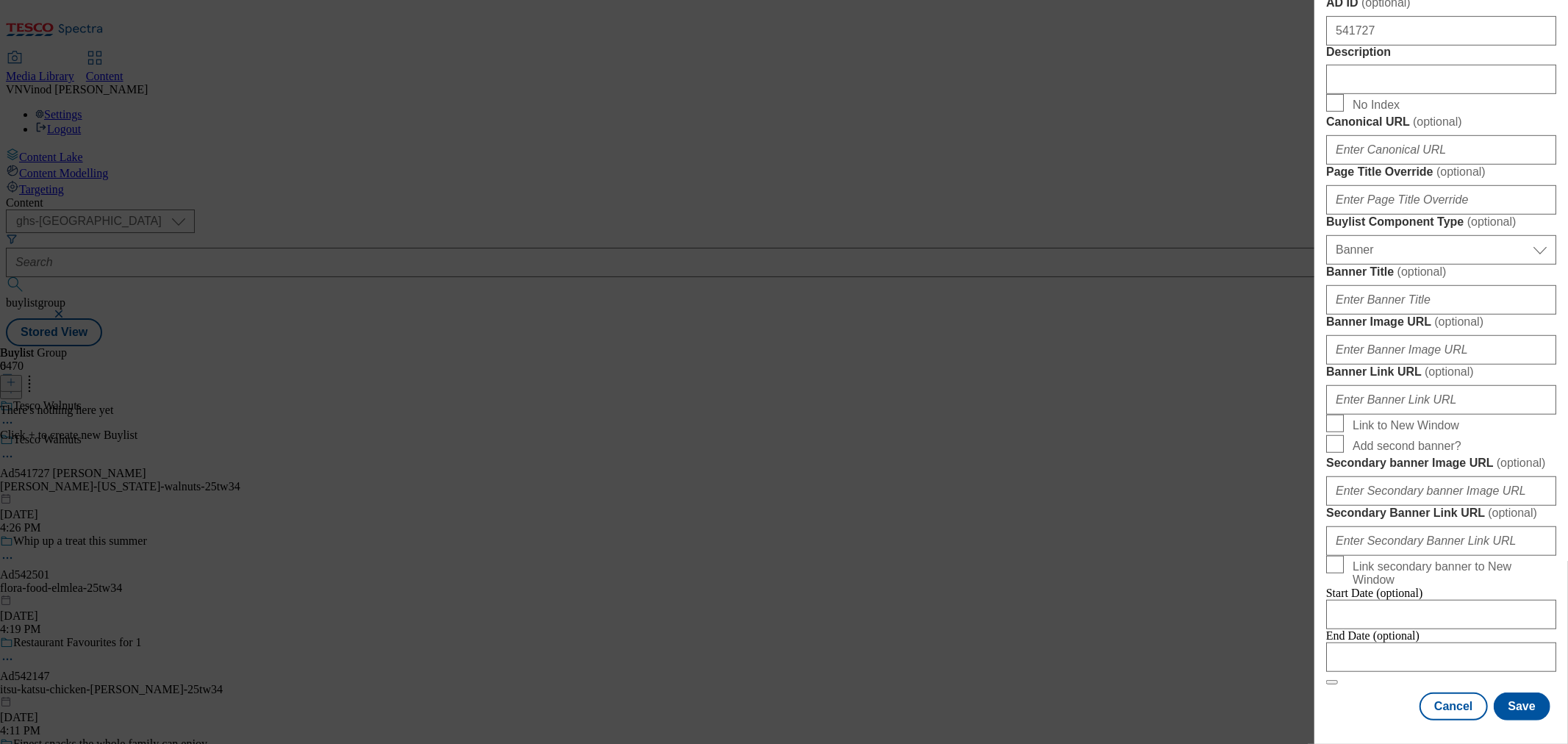
scroll to position [1417, 0]
click at [1454, 642] on input "Modal" at bounding box center [1441, 657] width 230 height 30
select select "2025"
select select "October"
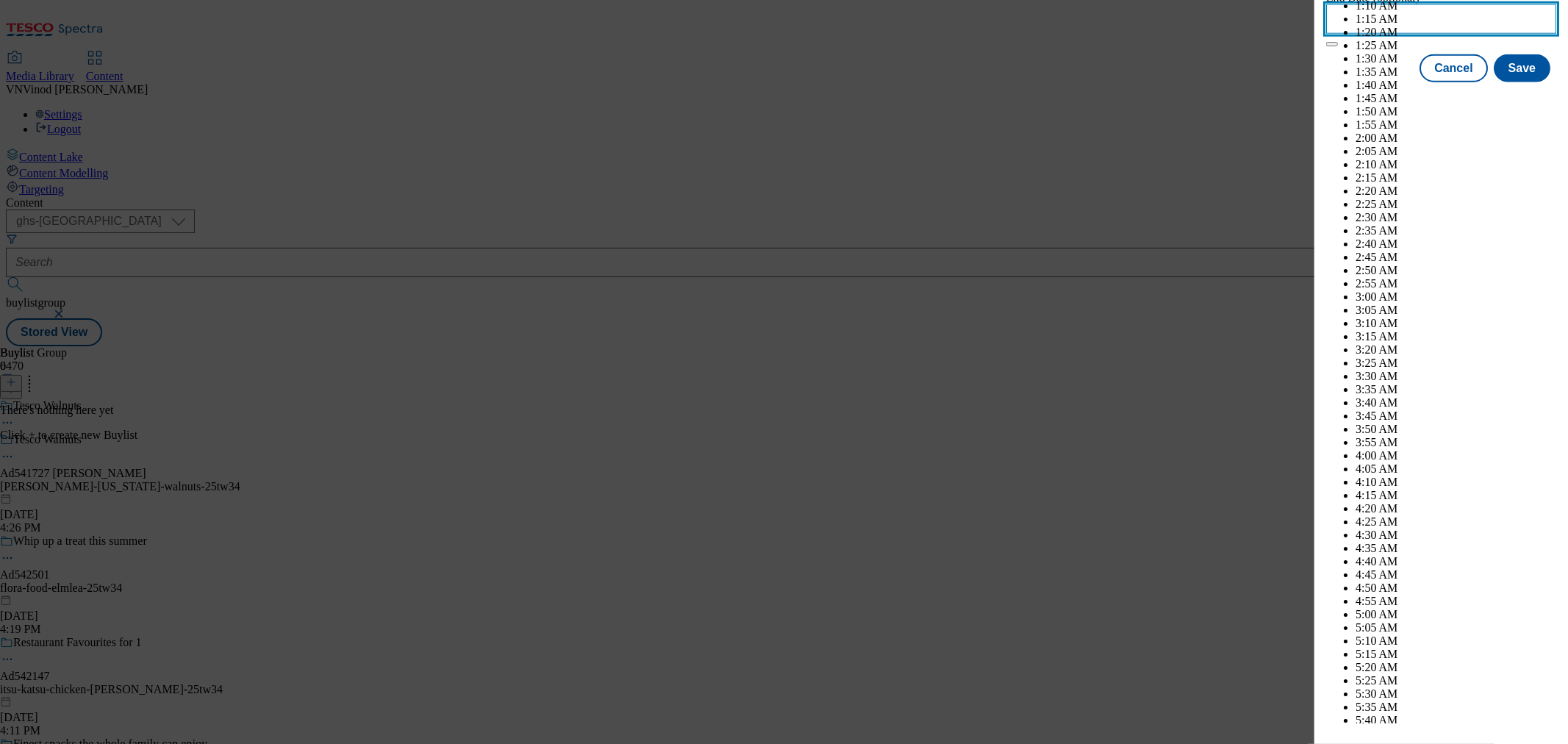
scroll to position [5361, 0]
select select "2026"
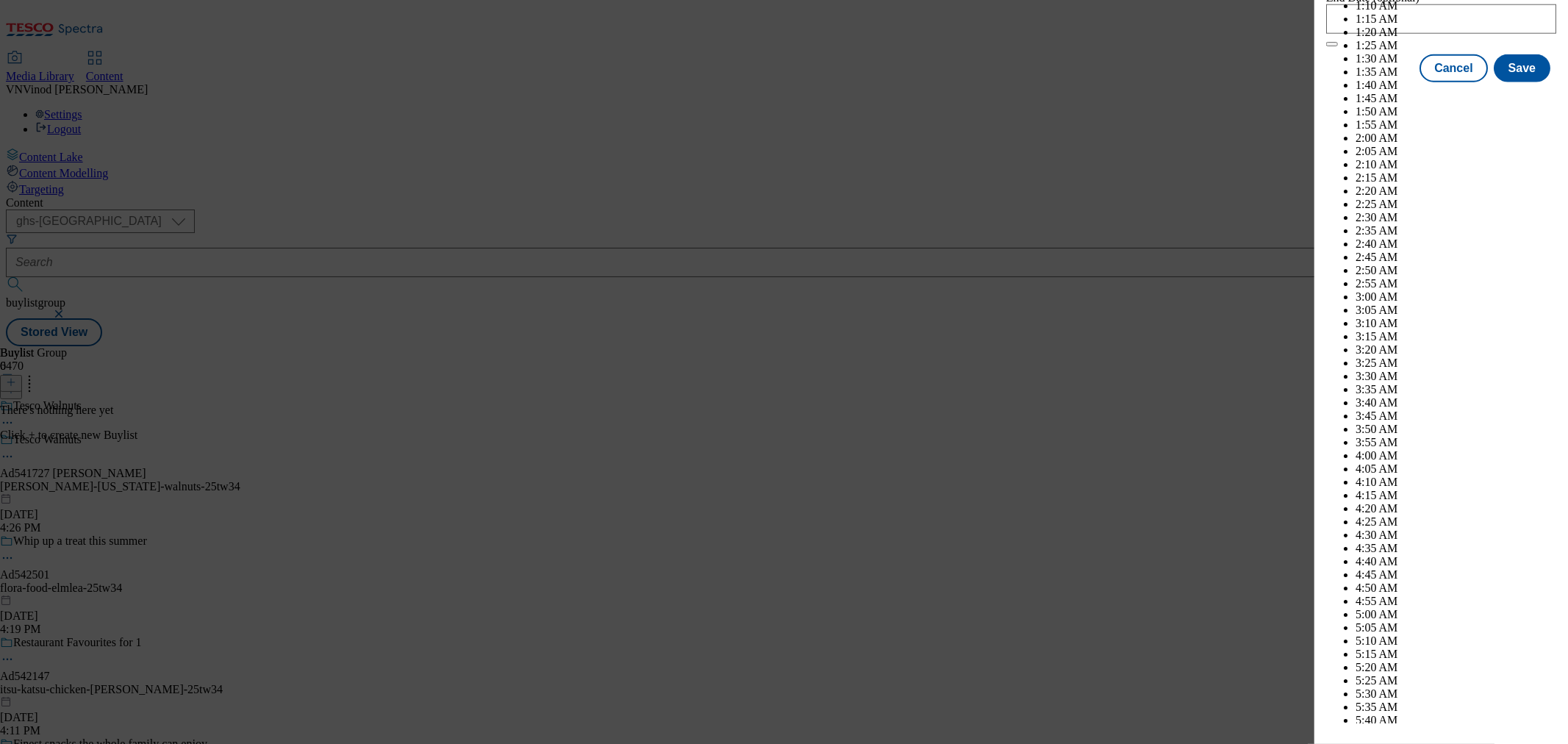
select select "January"
click at [1515, 96] on button "Save" at bounding box center [1523, 82] width 56 height 28
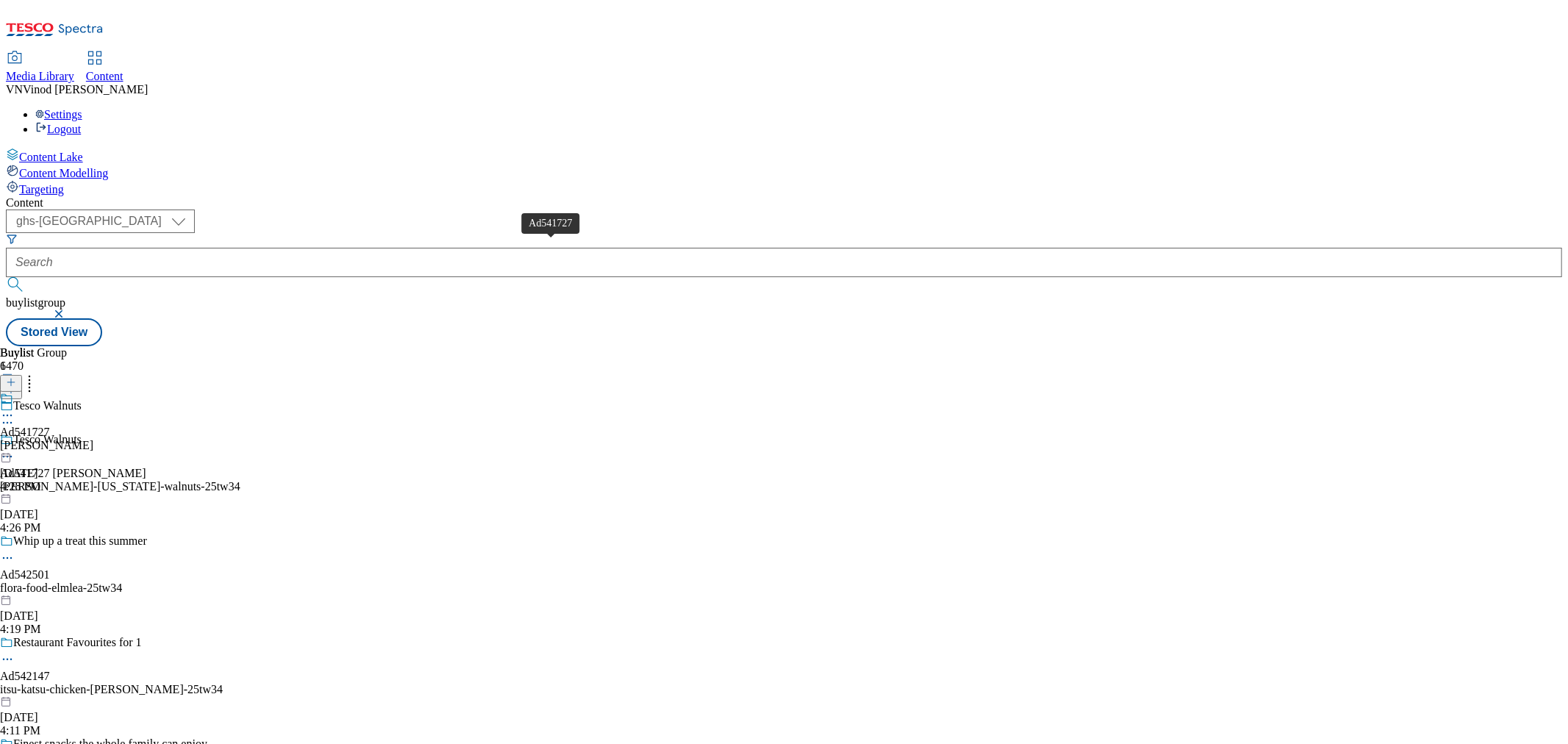
click at [50, 426] on div "Ad541727" at bounding box center [25, 432] width 50 height 13
click at [17, 377] on icon at bounding box center [11, 382] width 10 height 10
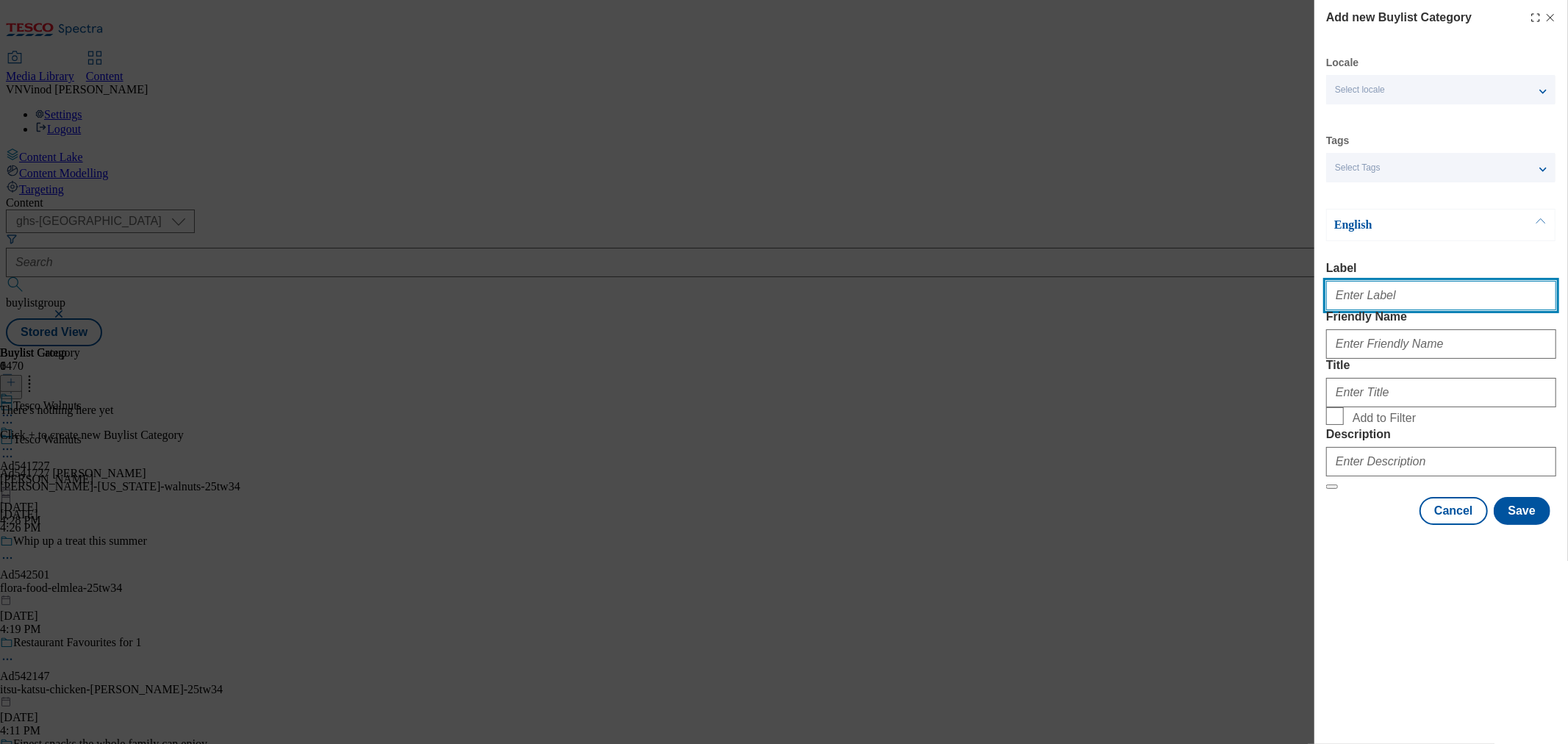
click at [1380, 302] on input "Label" at bounding box center [1441, 296] width 230 height 30
paste input "541727"
type input "Ad541727"
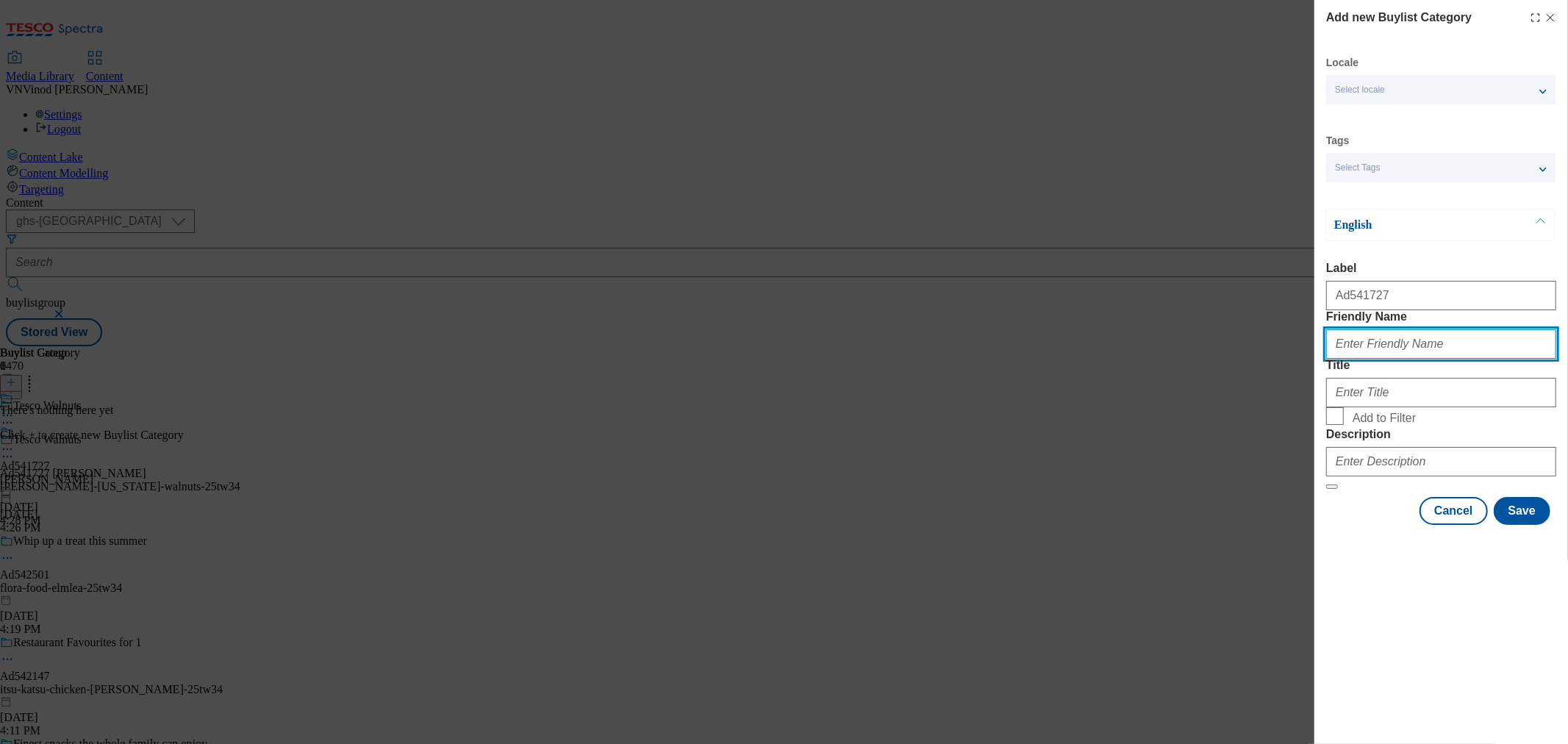
click at [1446, 359] on input "Friendly Name" at bounding box center [1441, 344] width 230 height 30
paste input "peter-meadows-california-walnuts"
type input "peter-meadows-california-walnuts"
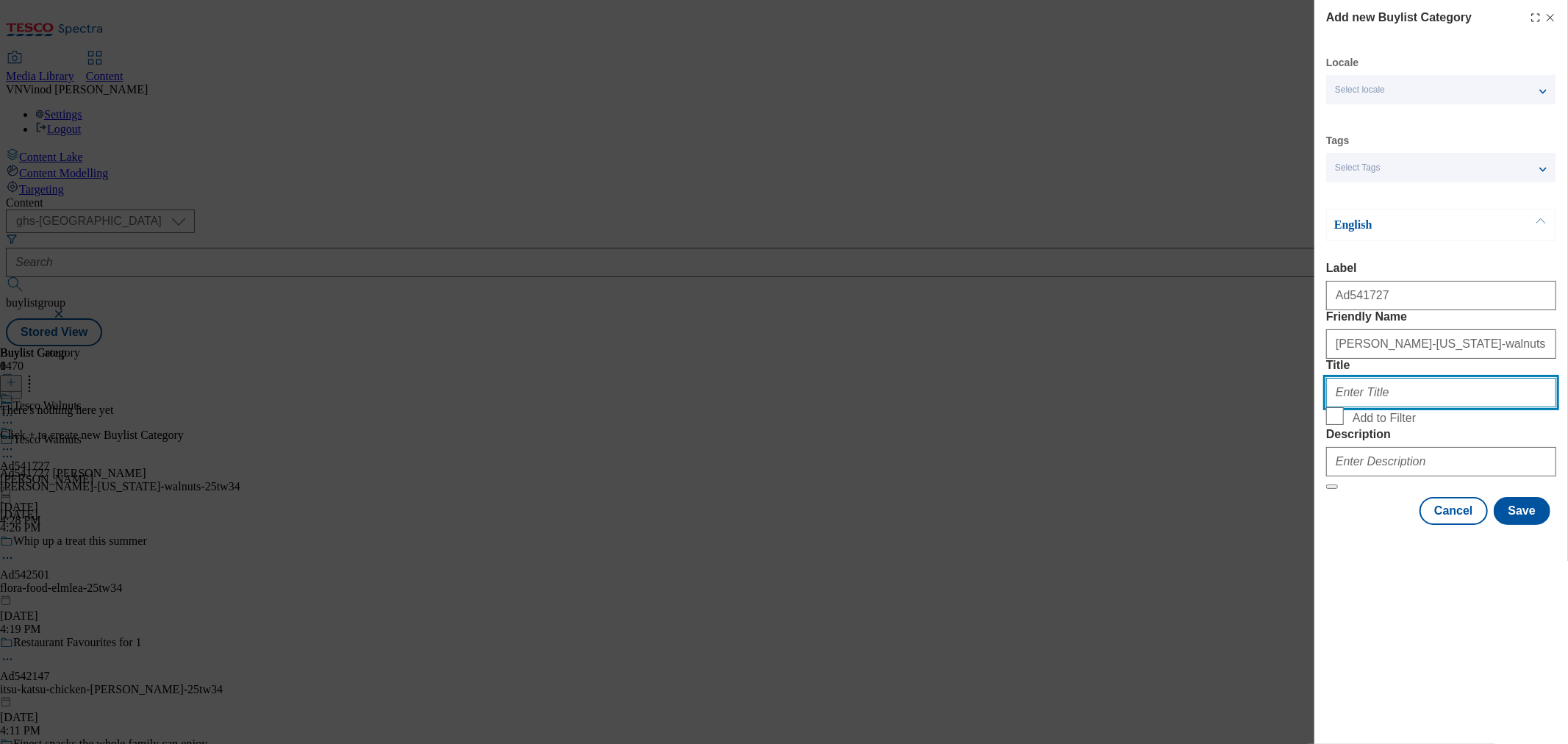
click at [1398, 408] on input "Title" at bounding box center [1441, 393] width 230 height 30
paste input "PeterMeadows"
type input "PeterMeadows"
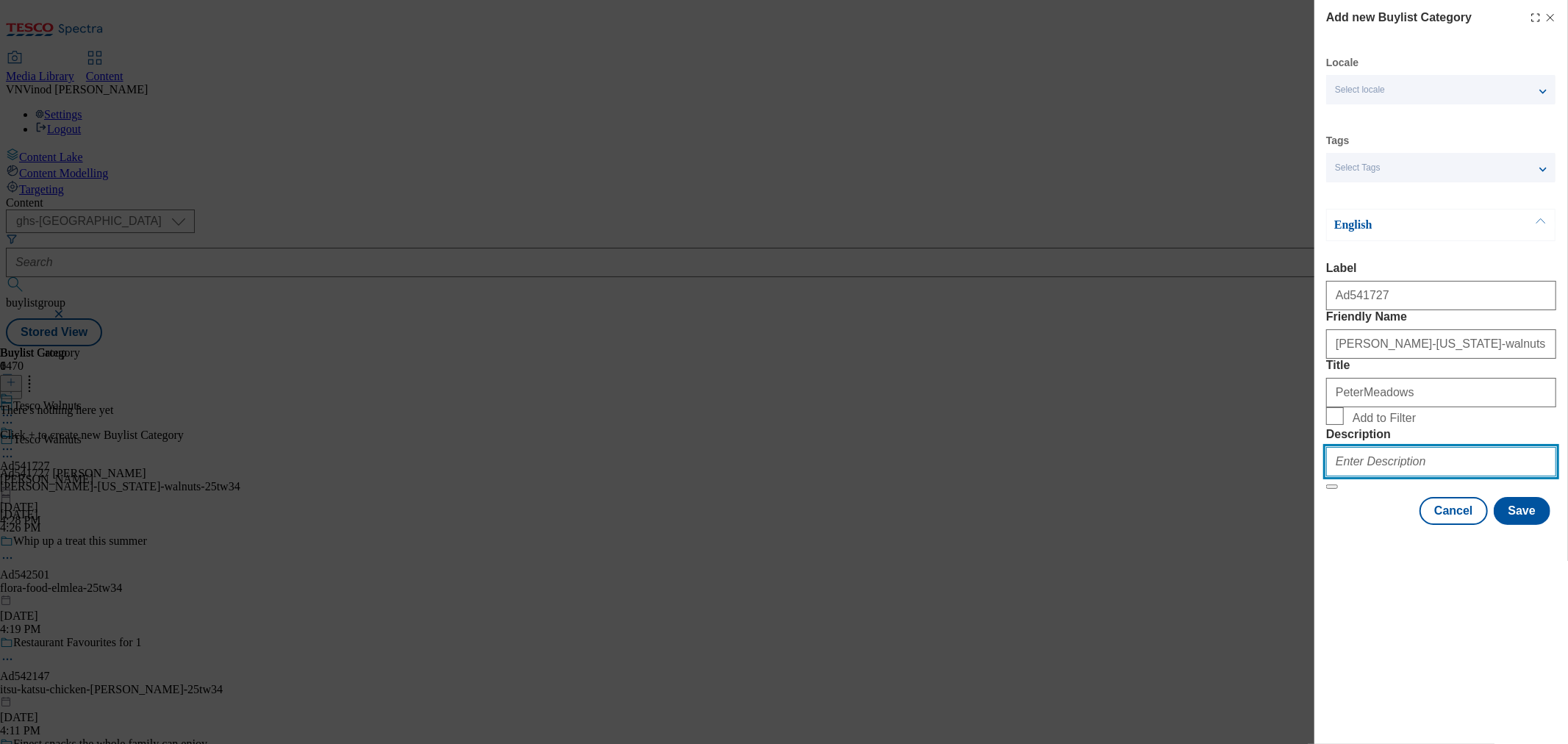
click at [1370, 476] on input "Description" at bounding box center [1441, 462] width 230 height 30
click at [1525, 525] on button "Save" at bounding box center [1523, 511] width 56 height 28
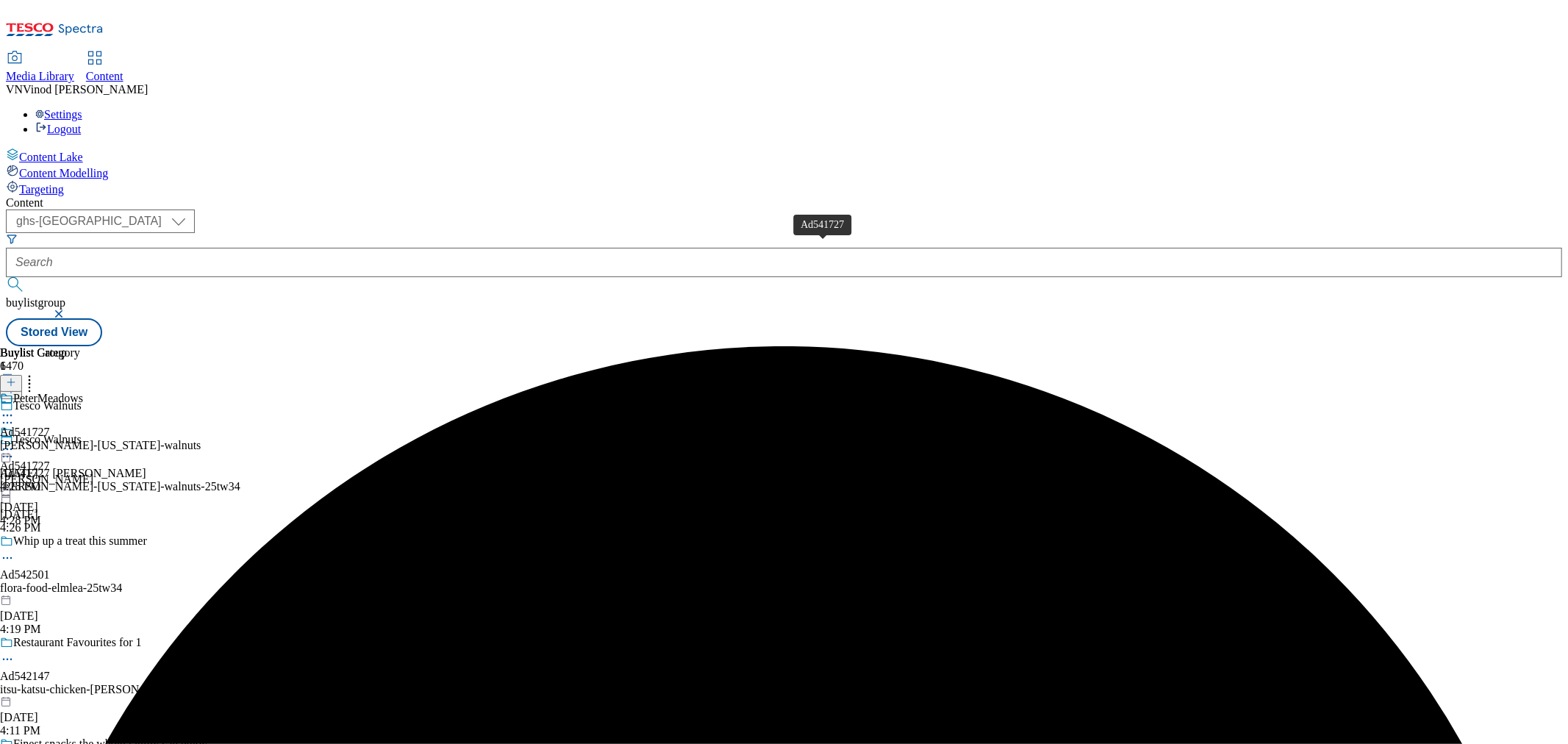
click at [50, 426] on div "Ad541727" at bounding box center [25, 432] width 50 height 13
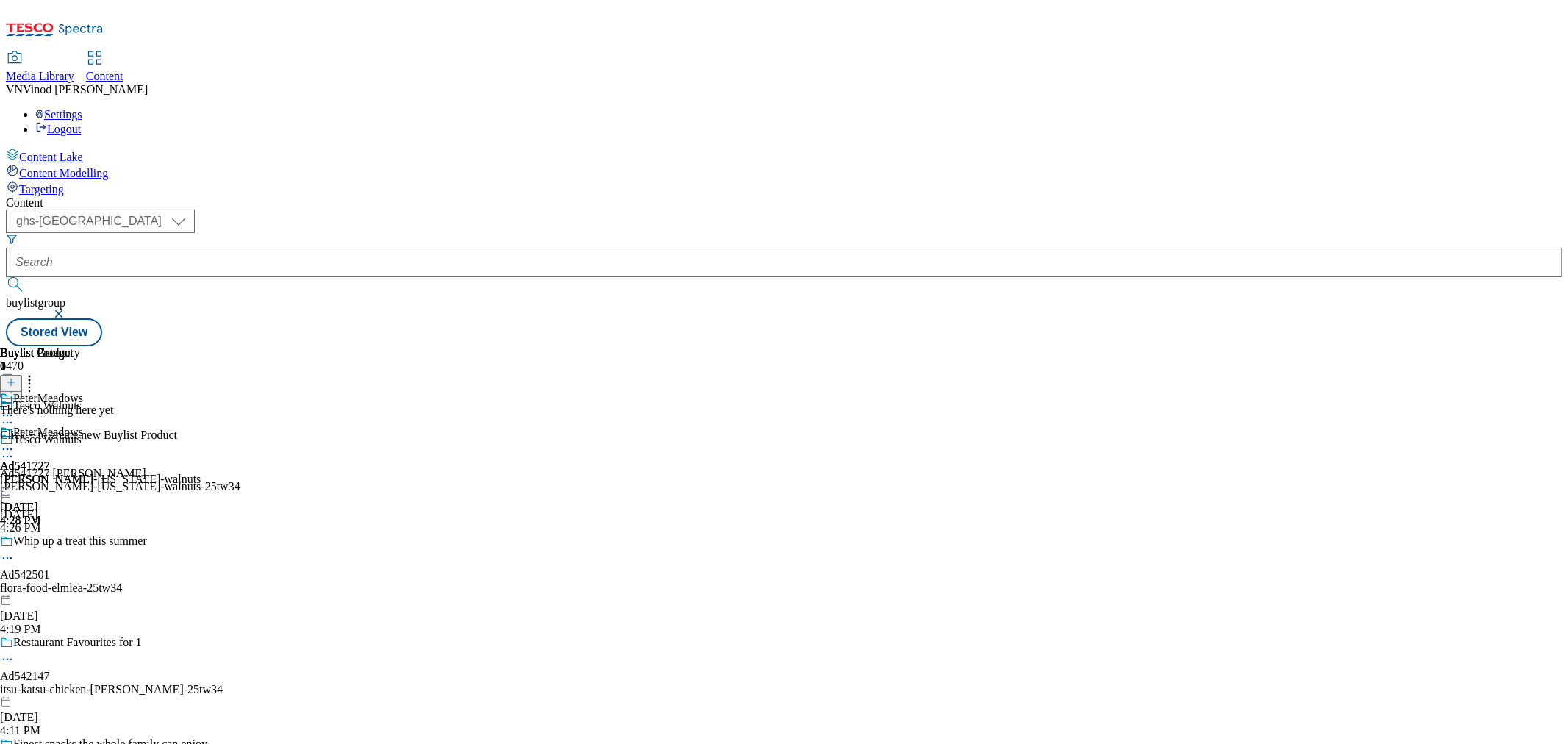
click at [17, 377] on icon at bounding box center [11, 382] width 10 height 10
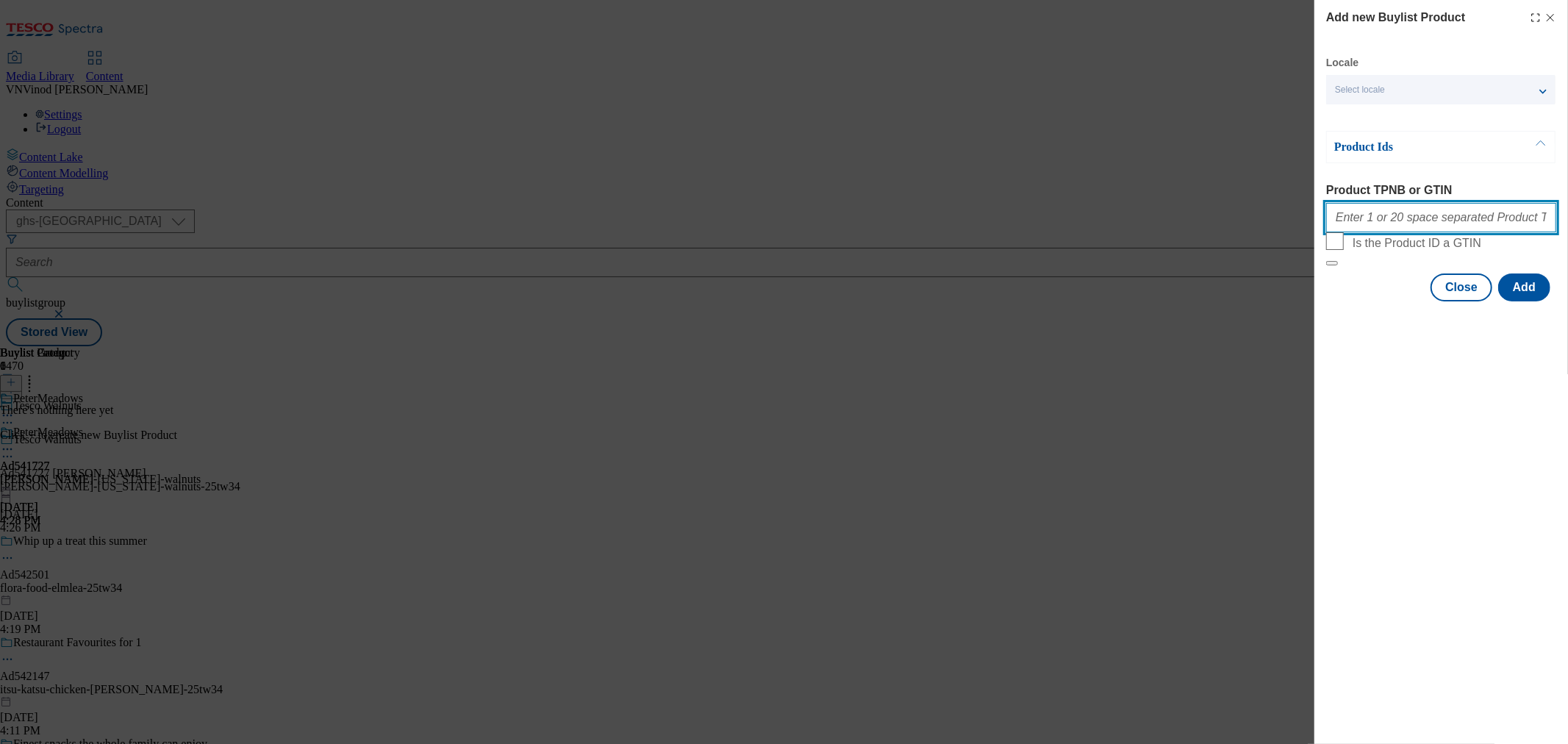
click at [1420, 225] on input "Product TPNB or GTIN" at bounding box center [1441, 217] width 230 height 30
paste input "57912464"
type input "57912464"
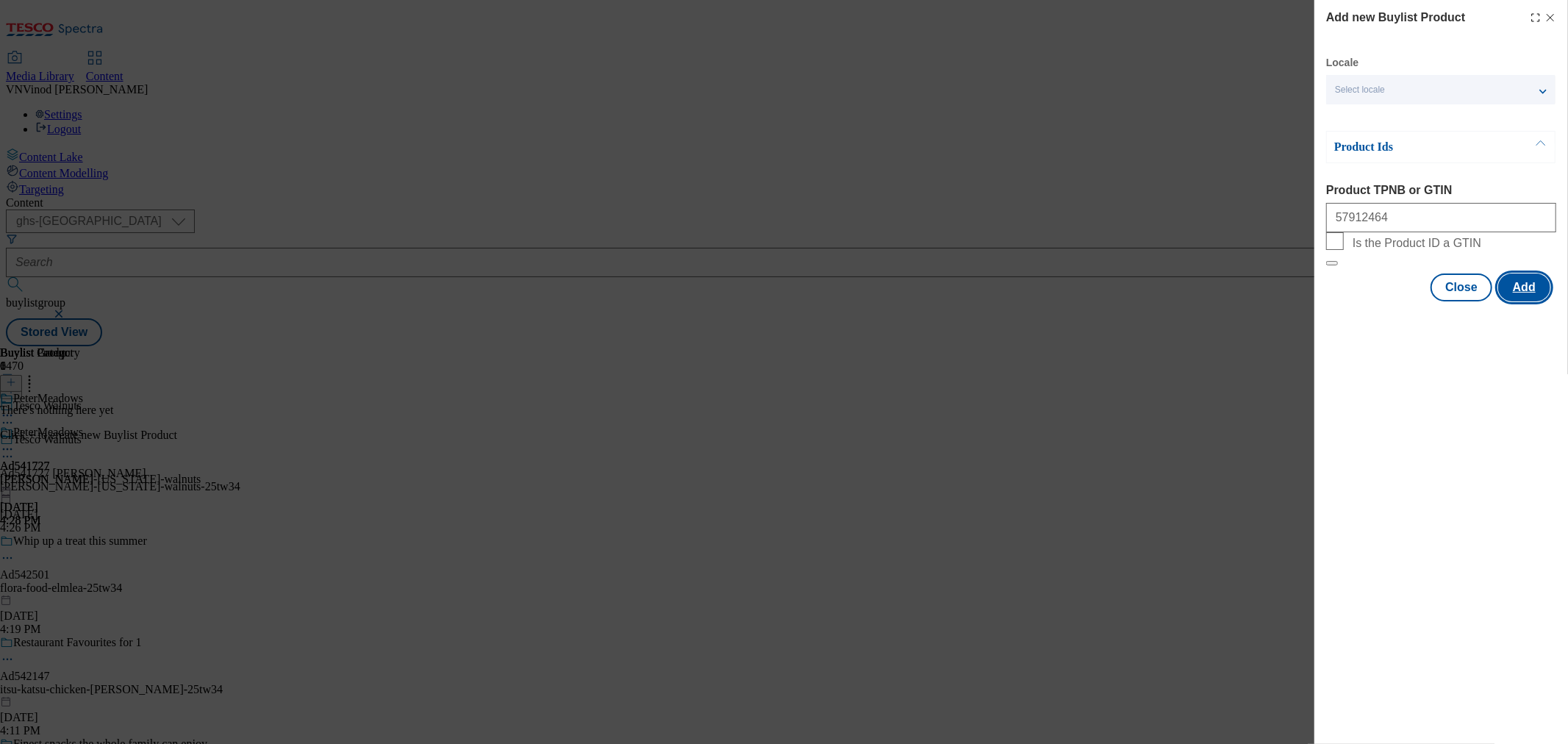
click at [1527, 302] on button "Add" at bounding box center [1524, 288] width 52 height 28
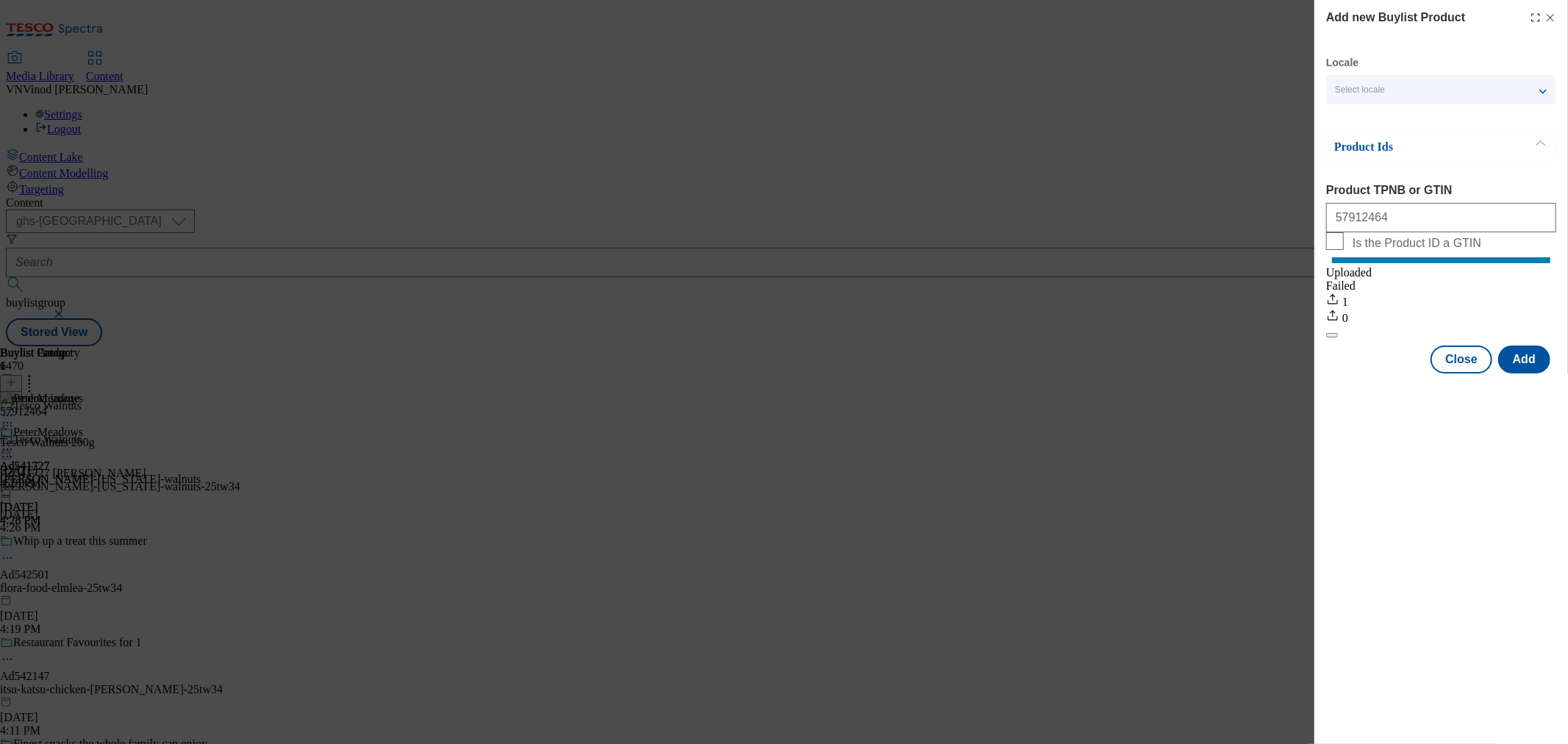
click at [1552, 20] on icon "Modal" at bounding box center [1551, 17] width 12 height 12
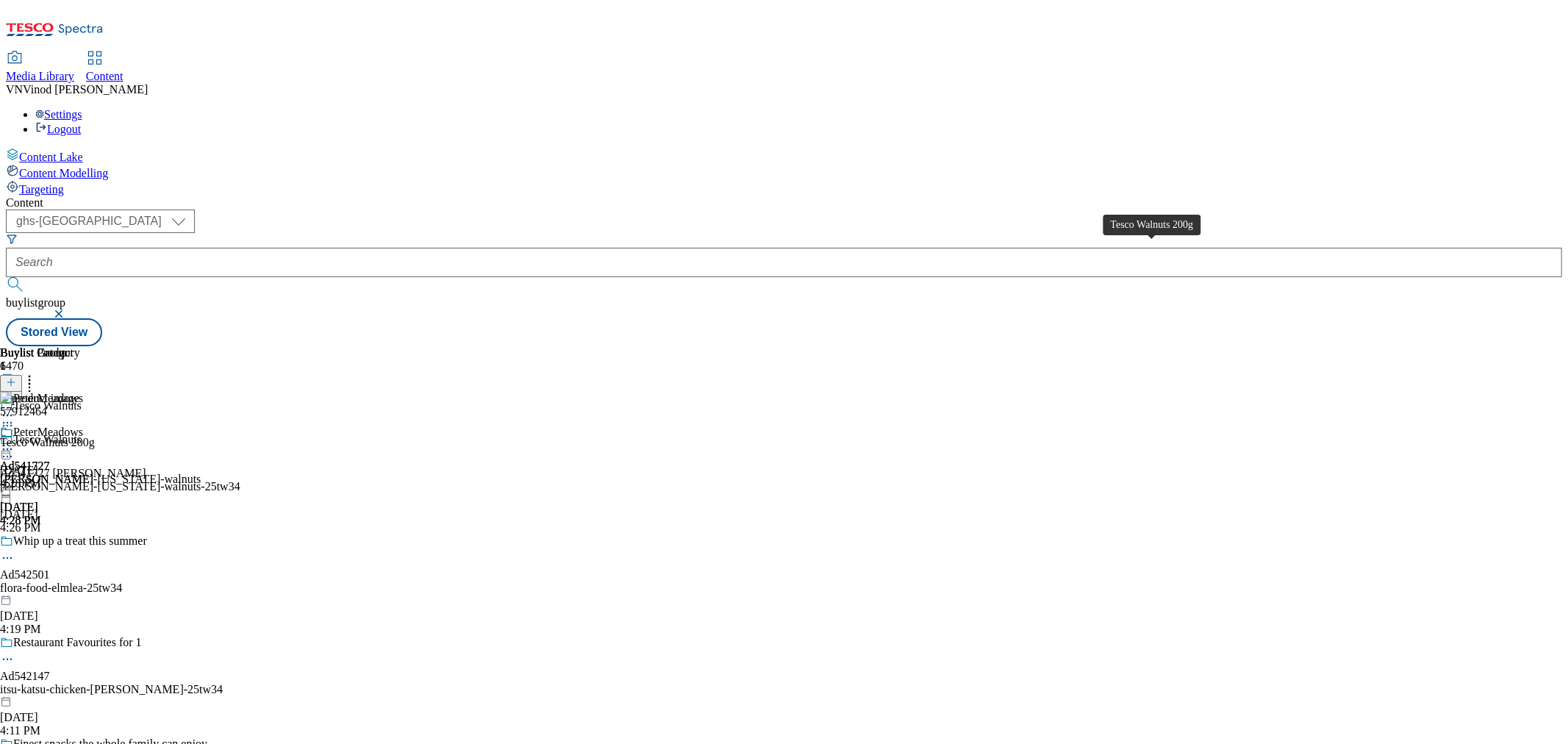
click at [95, 436] on div "Tesco Walnuts 200g" at bounding box center [47, 442] width 95 height 13
copy div "Tesco Walnuts 200g"
click at [15, 449] on icon at bounding box center [7, 456] width 15 height 15
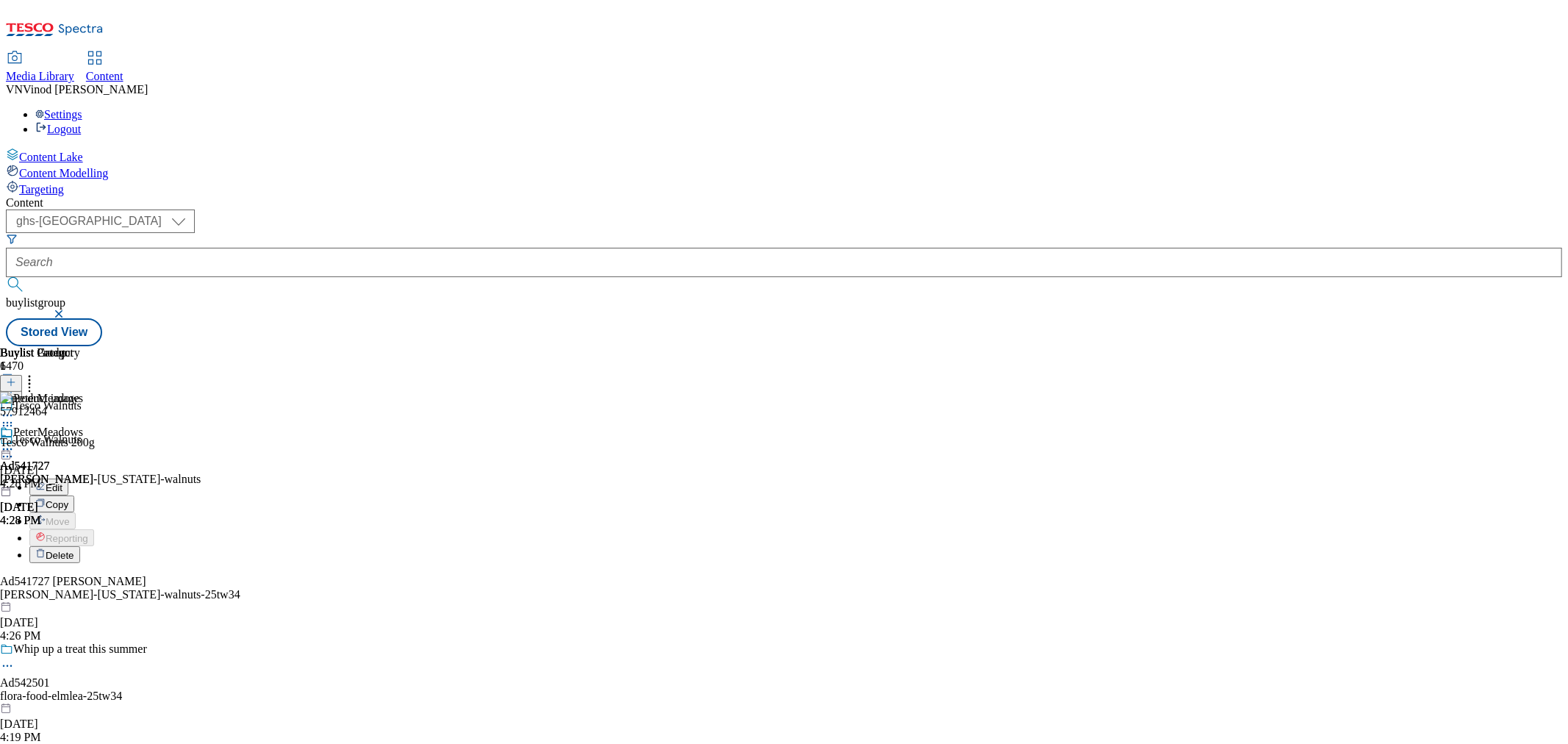
click at [69, 479] on button "Edit" at bounding box center [49, 487] width 39 height 17
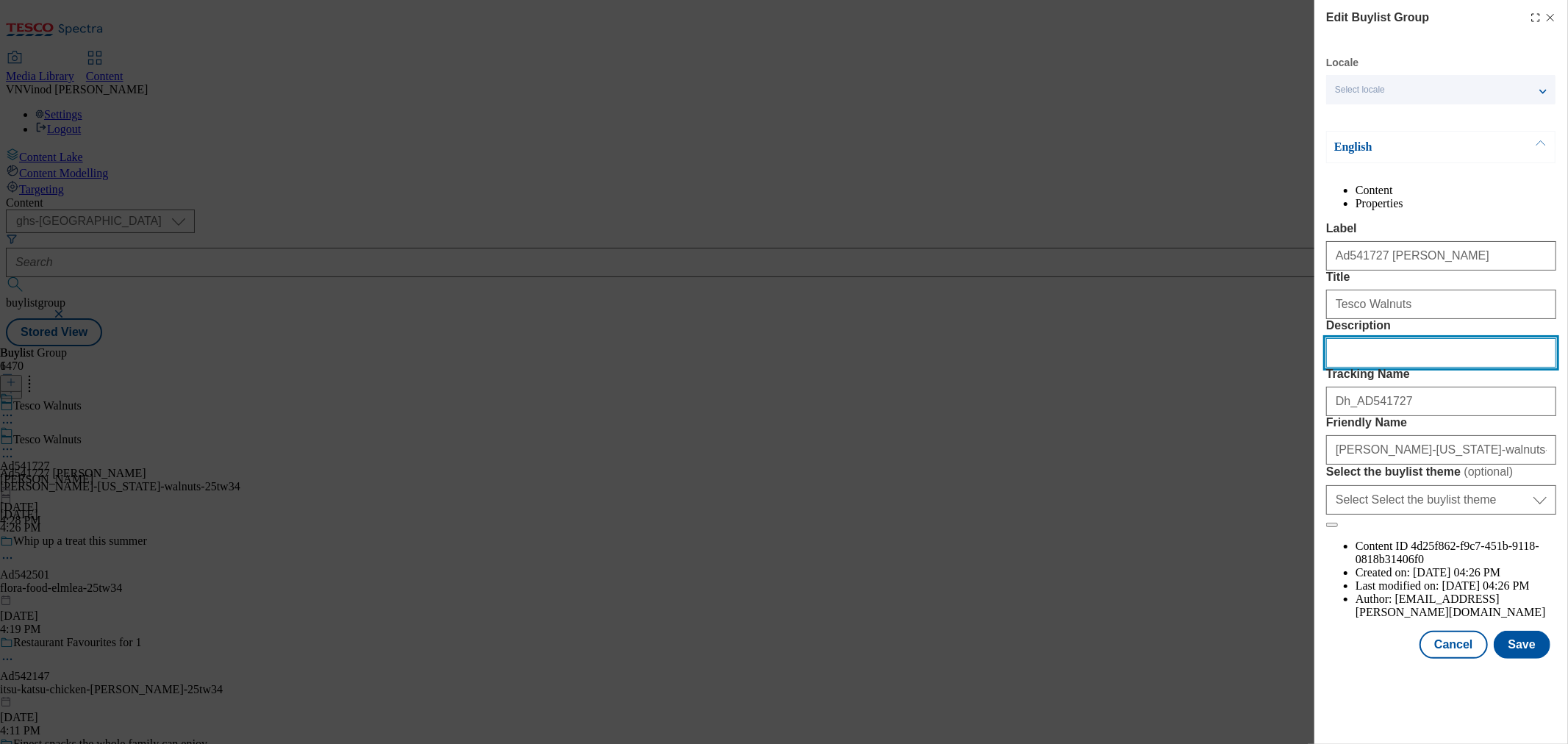
click at [1387, 368] on input "Description" at bounding box center [1441, 353] width 230 height 30
paste input "Tesco Walnuts 200g"
type input "Tesco Walnuts 200g"
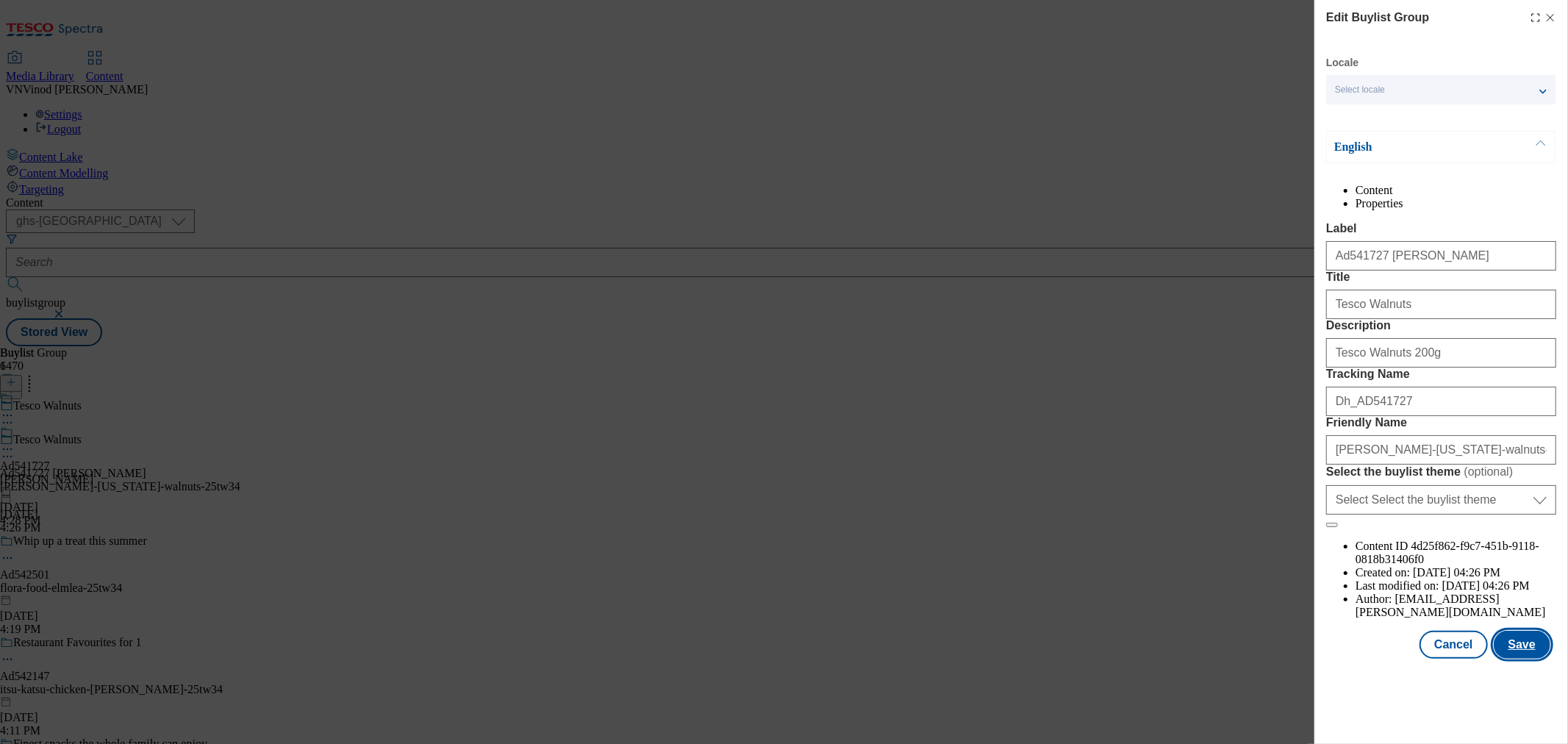
click at [1503, 659] on button "Save" at bounding box center [1523, 645] width 56 height 28
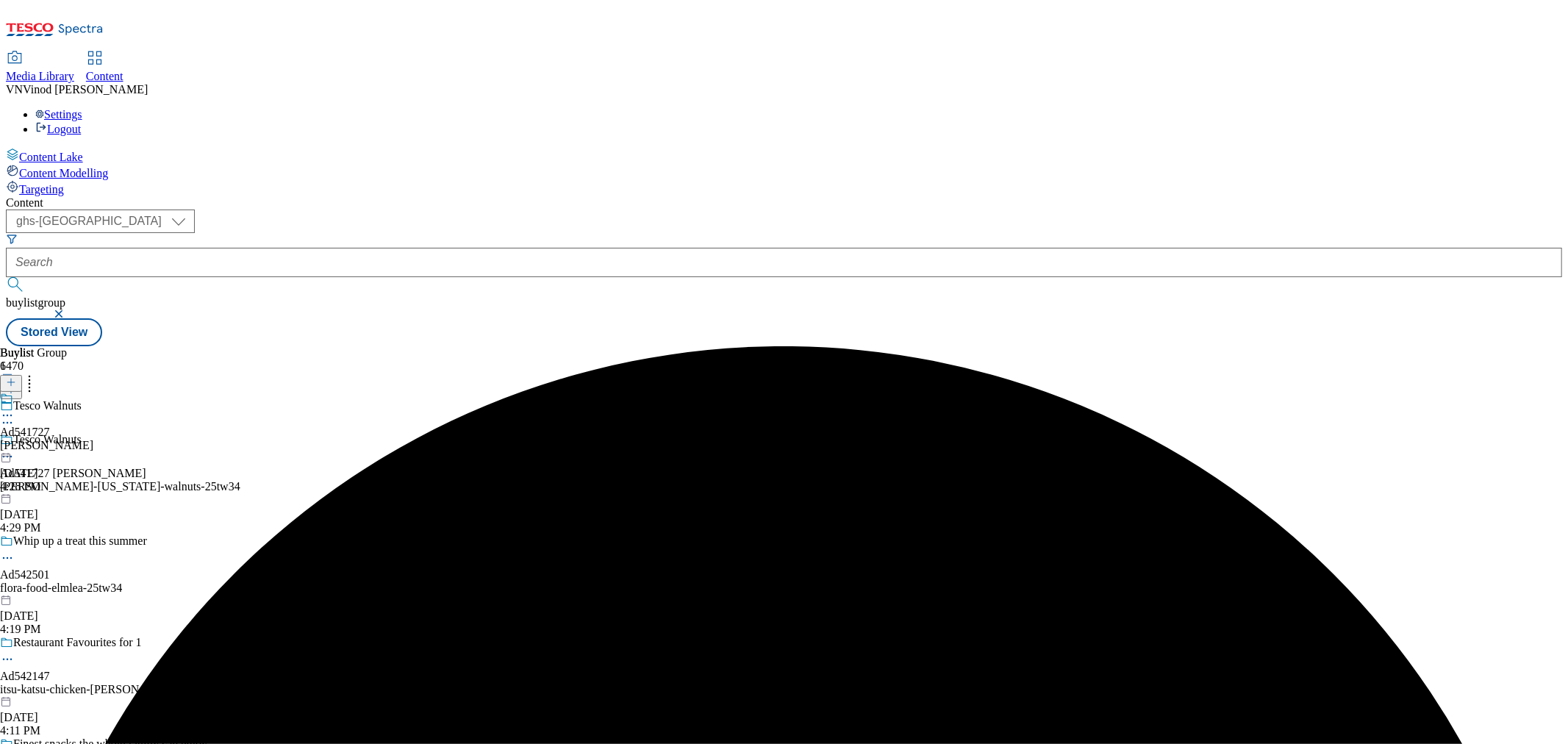
click at [15, 408] on icon at bounding box center [7, 415] width 15 height 15
click at [69, 437] on button "Edit" at bounding box center [49, 446] width 39 height 17
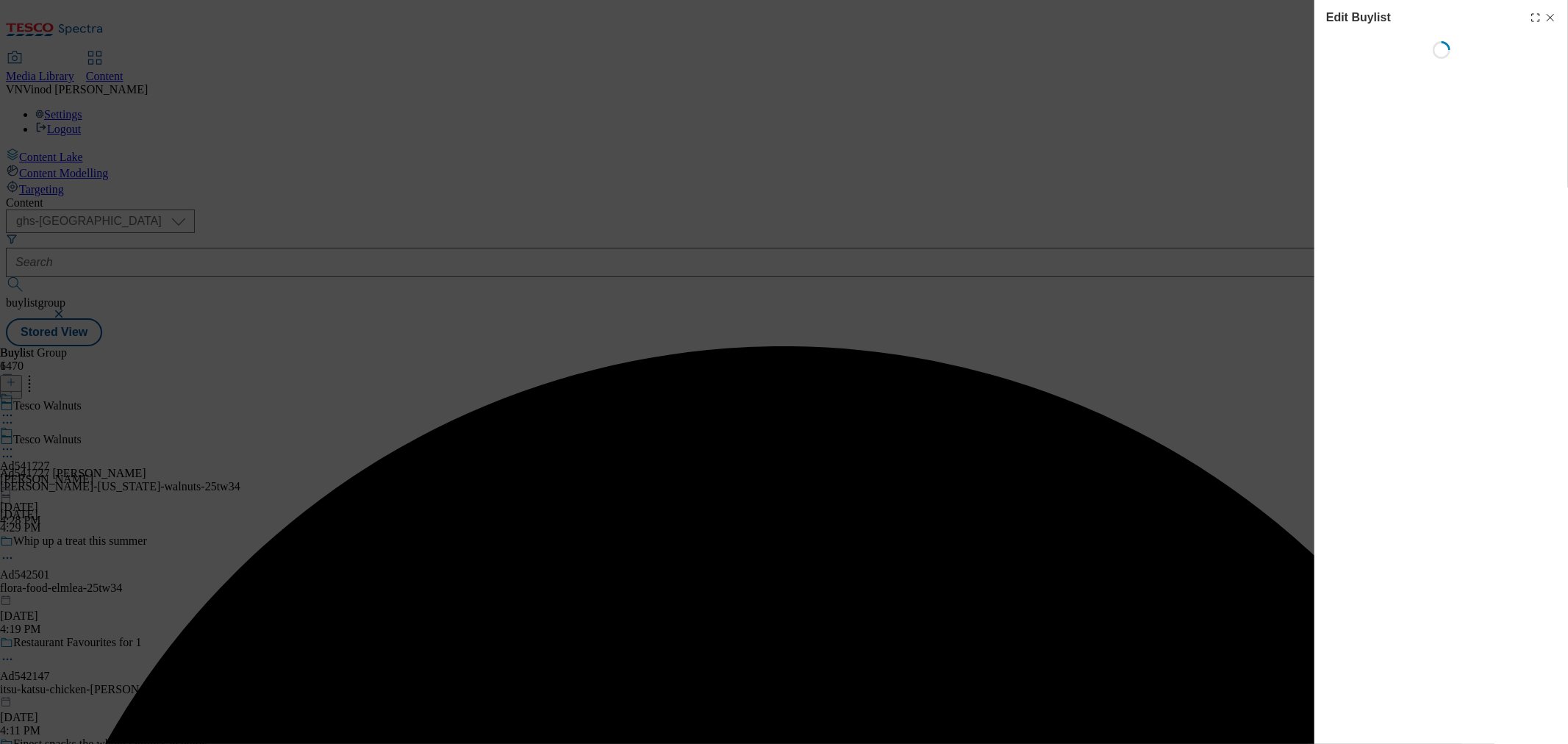
select select "tactical"
select select "supplier funded short term 1-3 weeks"
select select "dunnhumby"
select select "Banner"
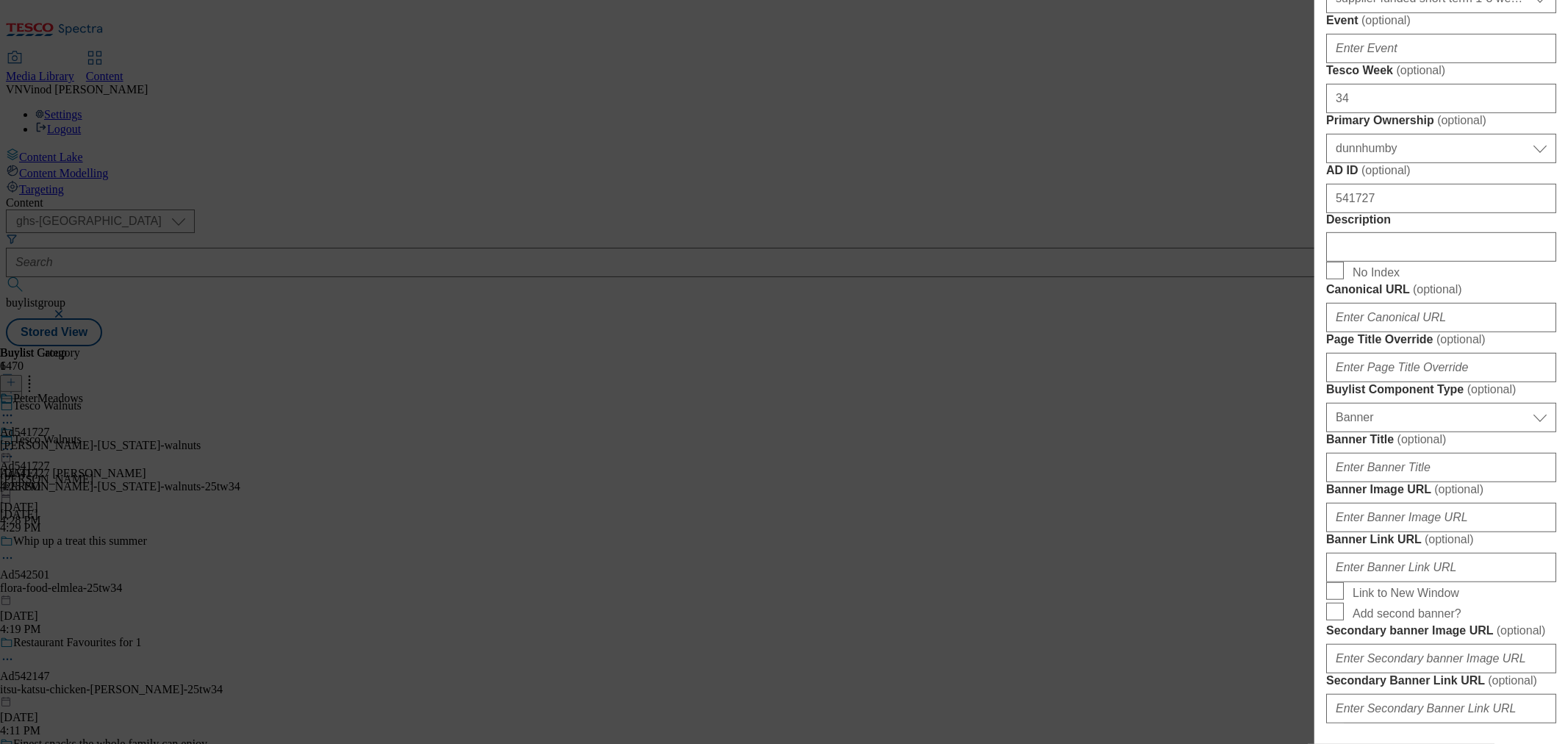
scroll to position [653, 0]
click at [1404, 259] on input "Description" at bounding box center [1441, 244] width 230 height 30
paste input "Tesco Walnuts 200g"
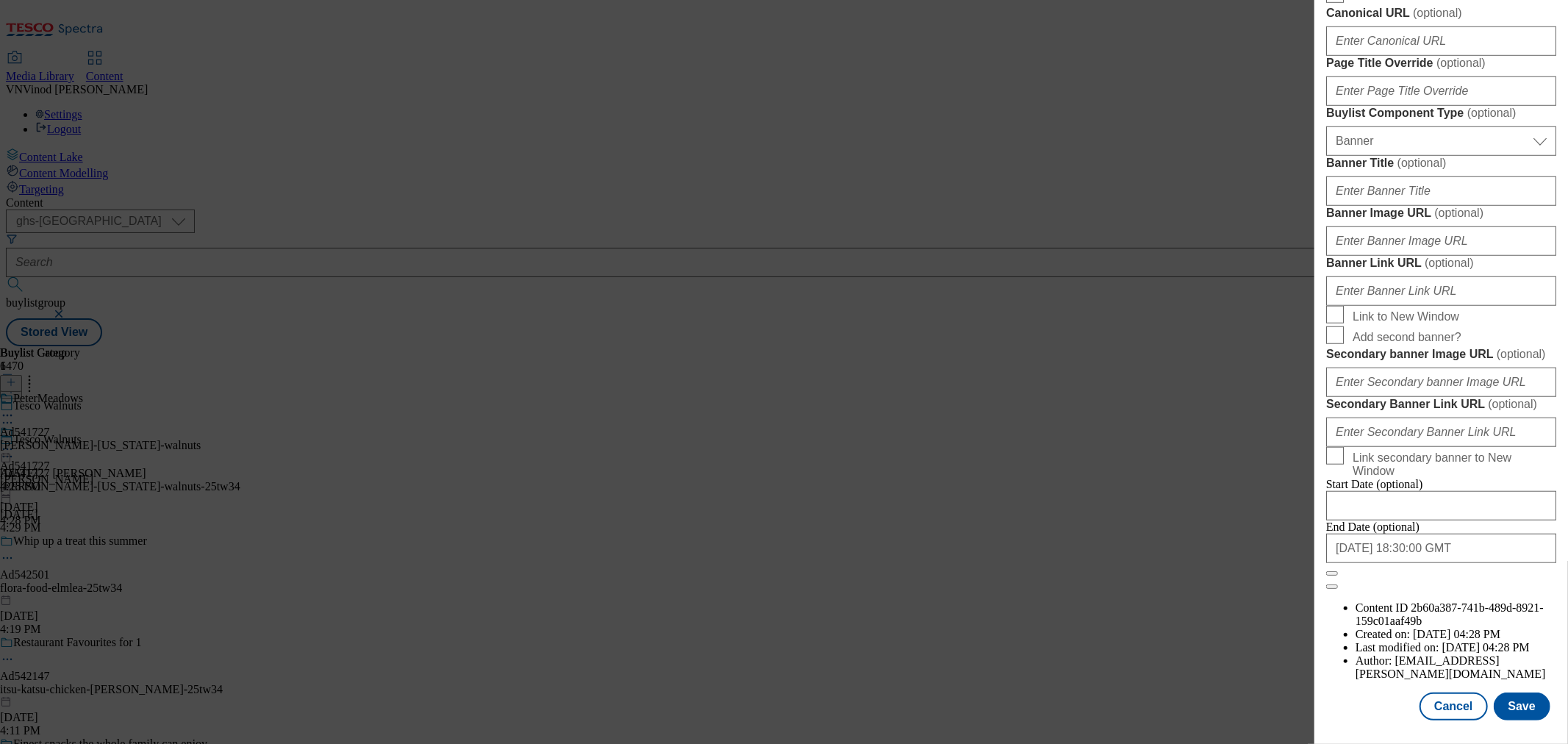
scroll to position [1481, 0]
type input "Tesco Walnuts 200g"
click at [1521, 693] on button "Save" at bounding box center [1523, 707] width 56 height 28
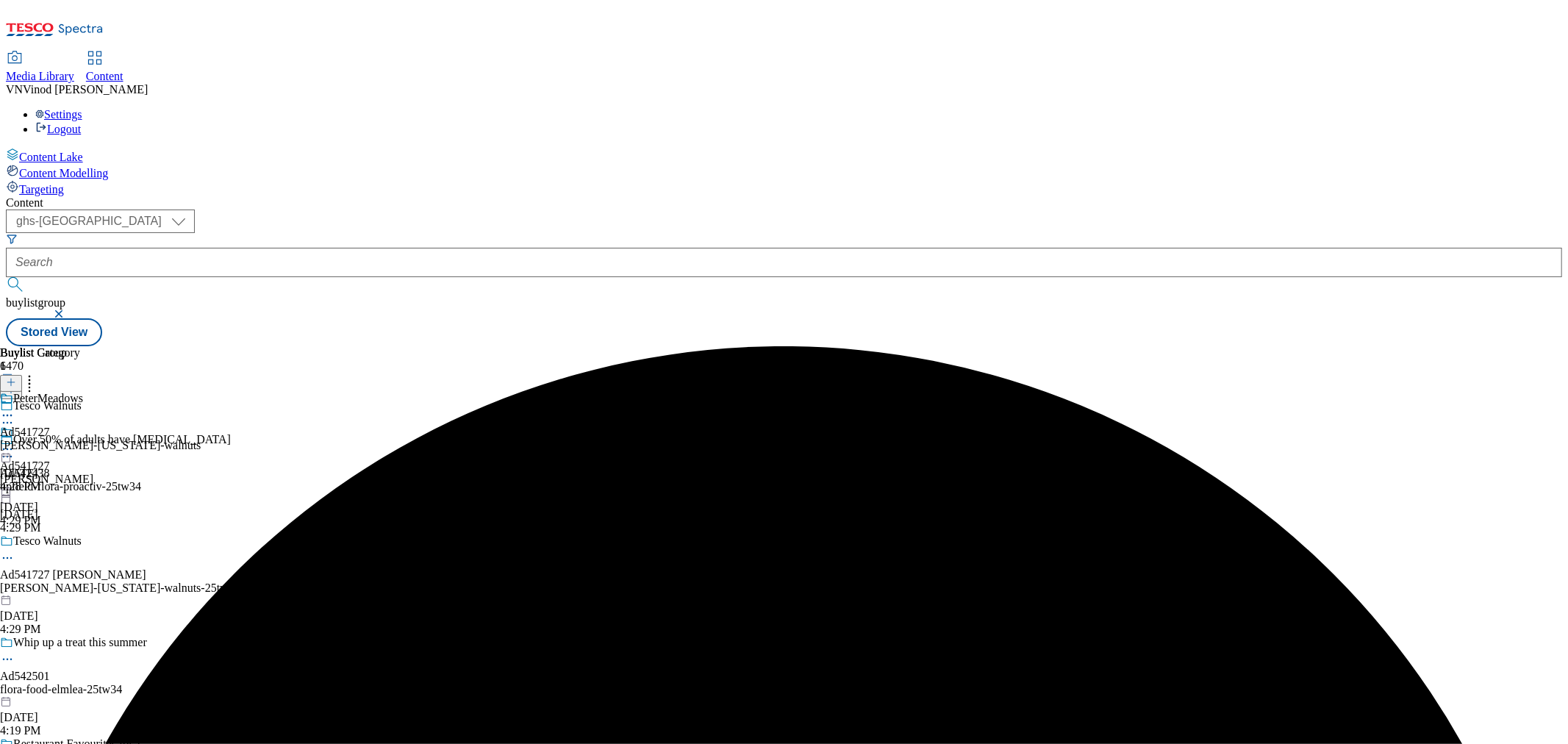
click at [15, 408] on icon at bounding box center [7, 415] width 15 height 15
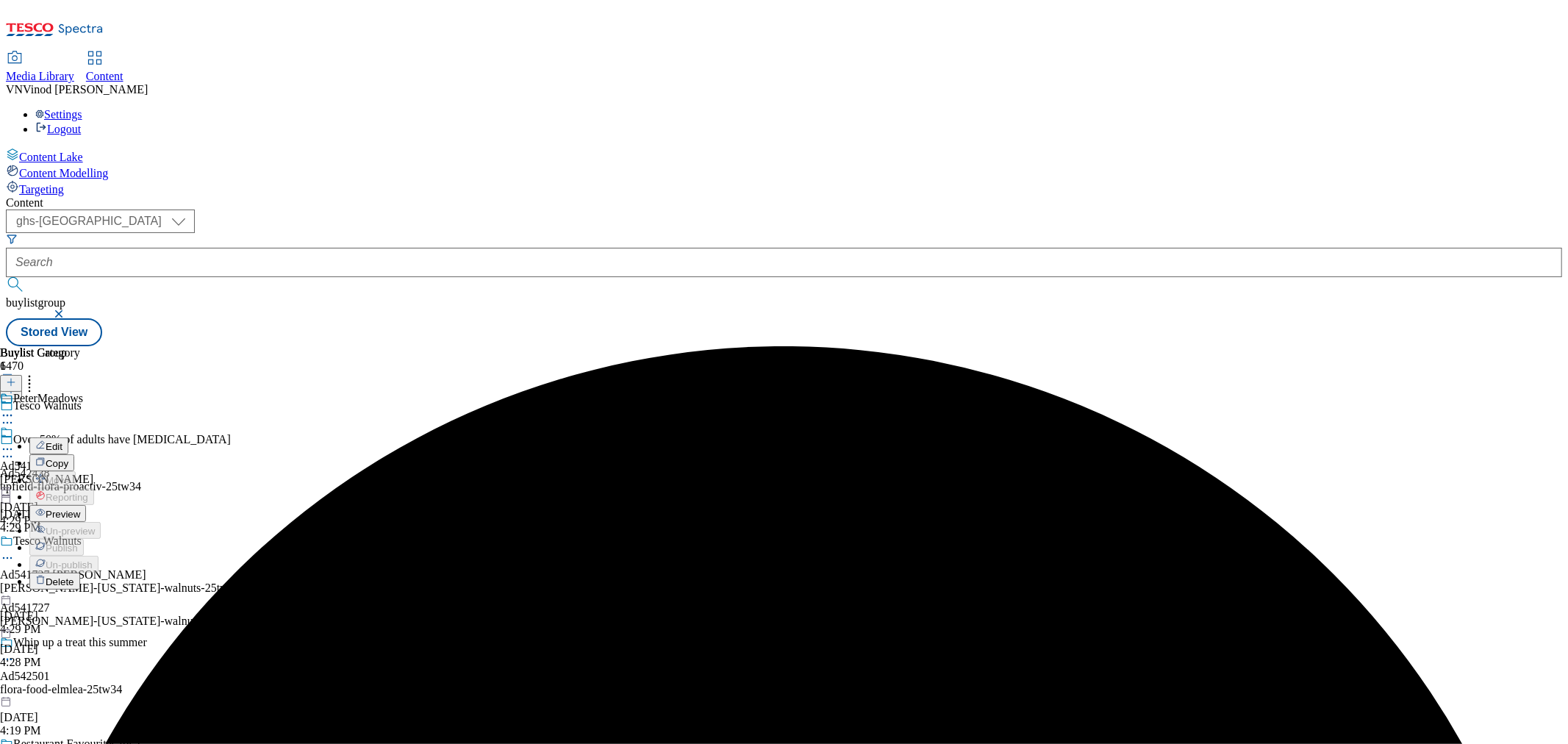
click at [69, 437] on button "Edit" at bounding box center [49, 446] width 39 height 17
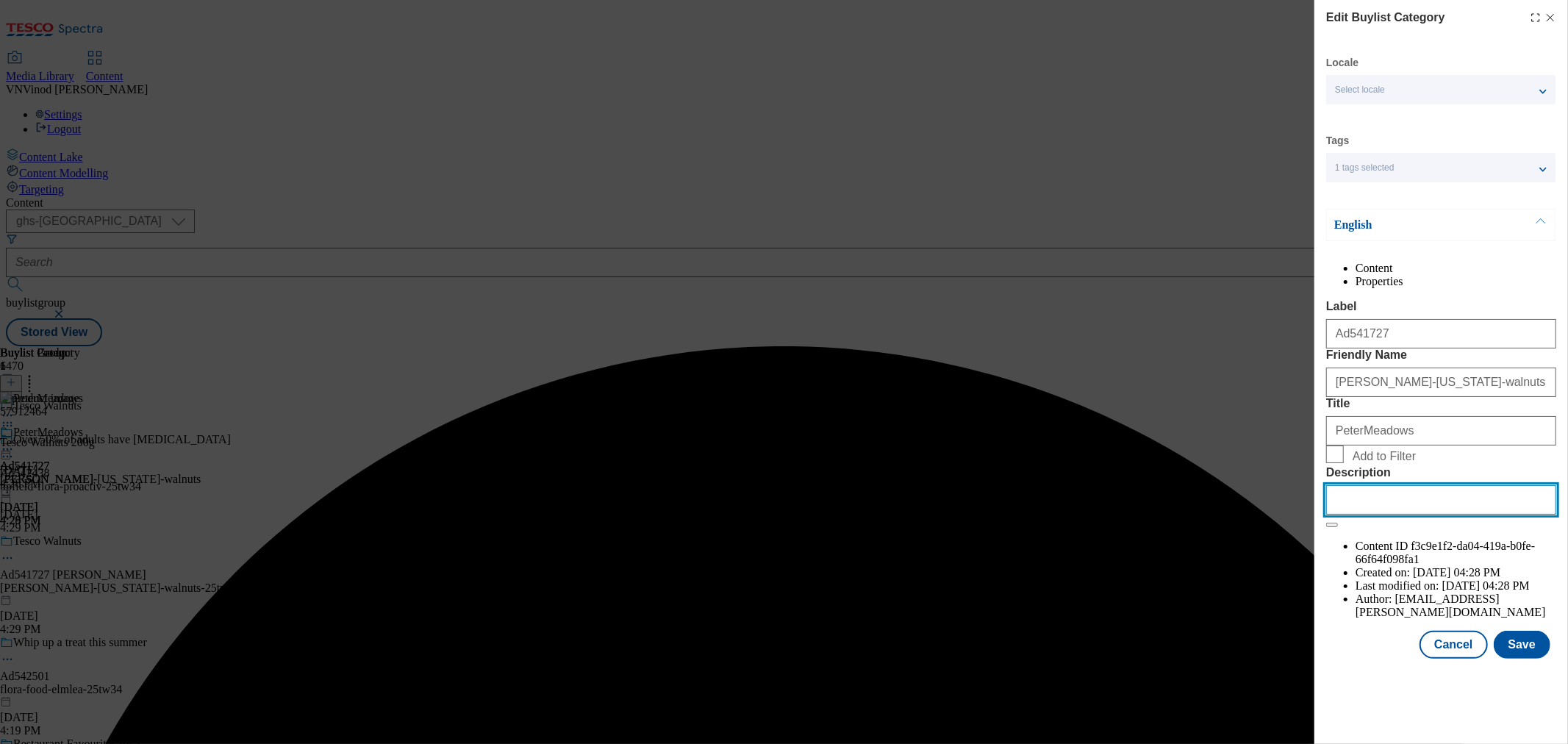
click at [1404, 514] on input "Description" at bounding box center [1441, 500] width 230 height 30
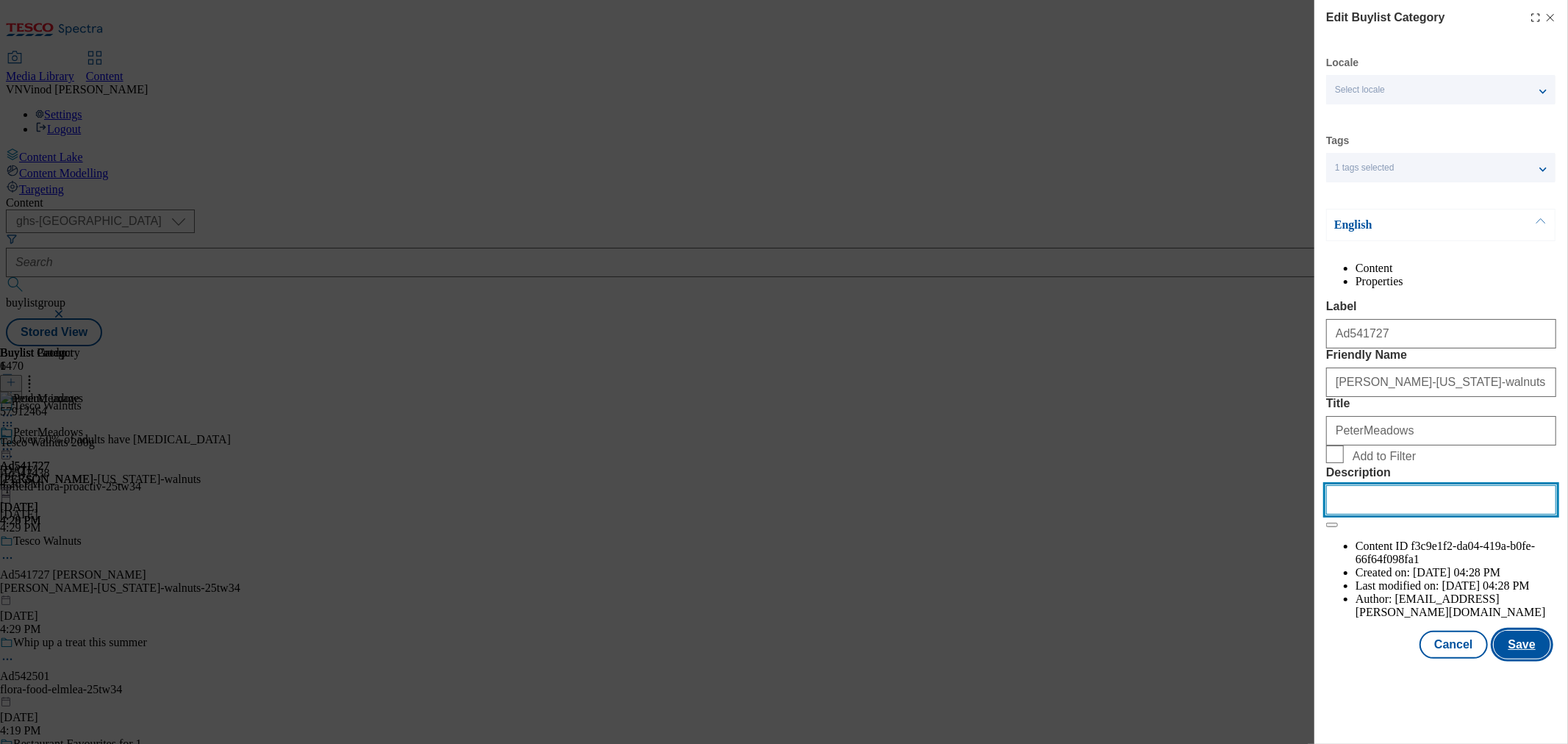
paste input "Tesco Walnuts 200g"
type input "Tesco Walnuts 200g"
click at [1528, 659] on button "Save" at bounding box center [1523, 645] width 56 height 28
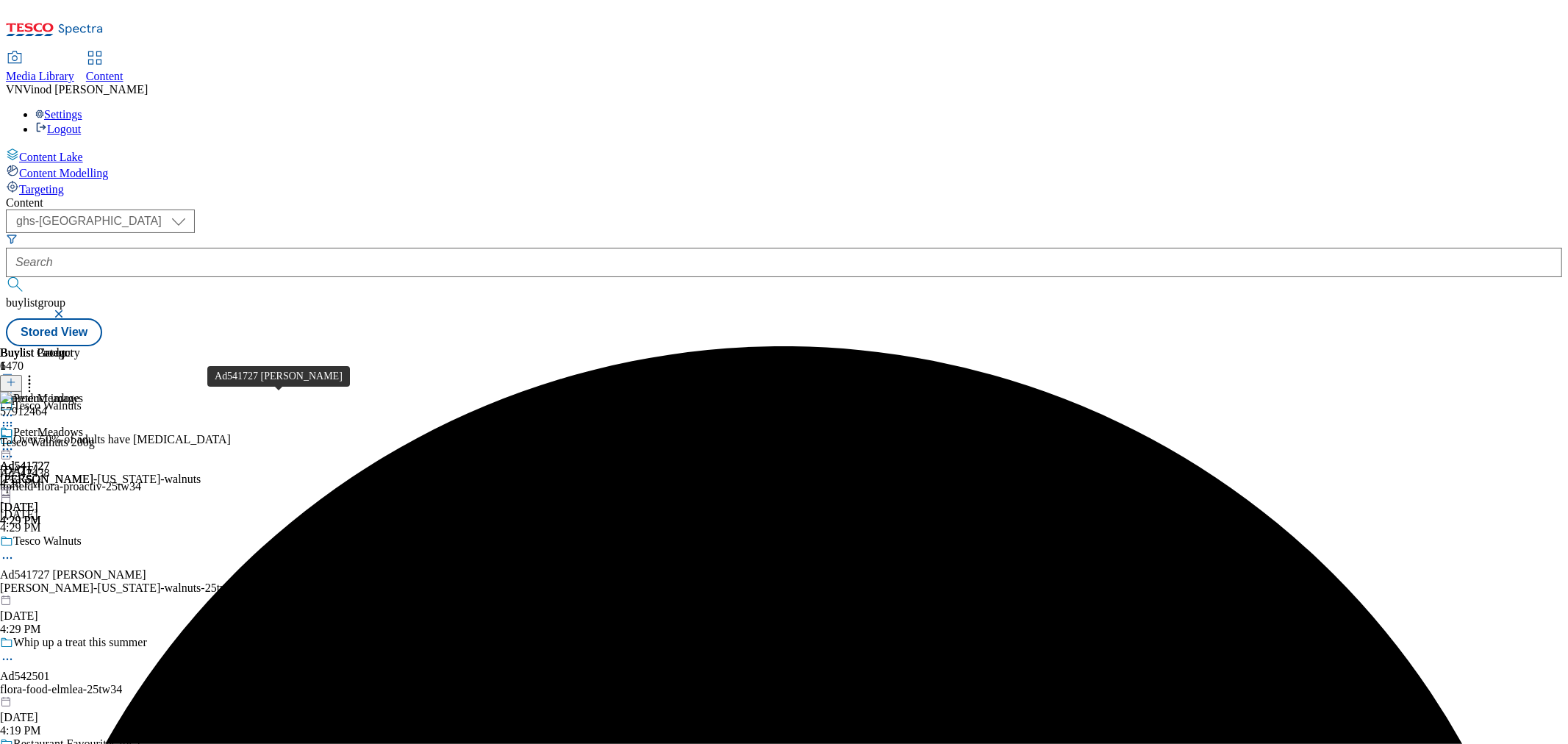
click at [146, 568] on div "Ad541727 peter-meadows" at bounding box center [73, 575] width 146 height 13
